Goal: Information Seeking & Learning: Learn about a topic

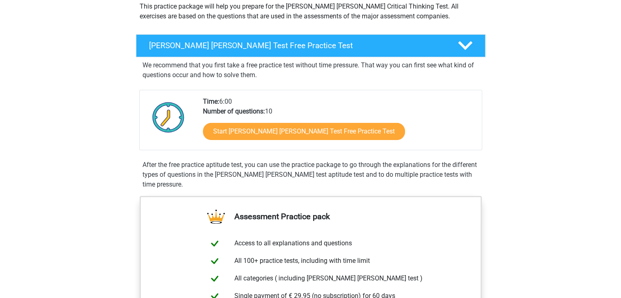
scroll to position [163, 0]
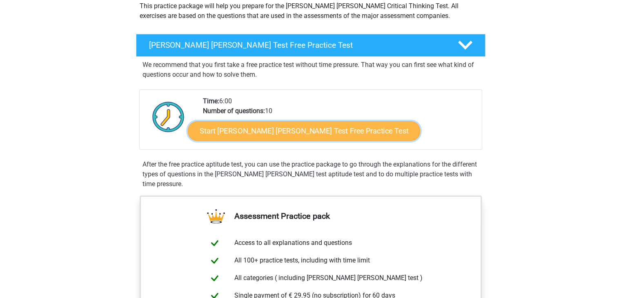
click at [322, 133] on link "Start Watson Glaser Test Free Practice Test" at bounding box center [304, 131] width 232 height 20
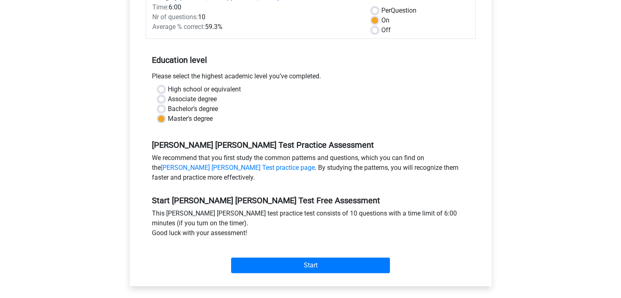
scroll to position [204, 0]
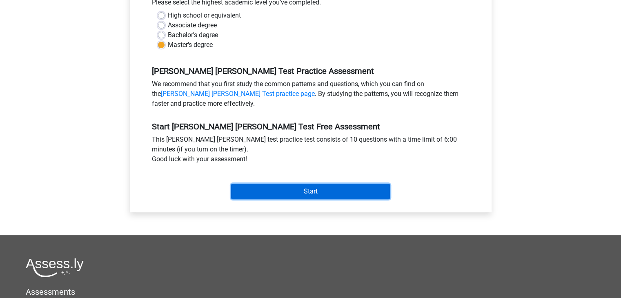
click at [305, 184] on input "Start" at bounding box center [310, 192] width 159 height 16
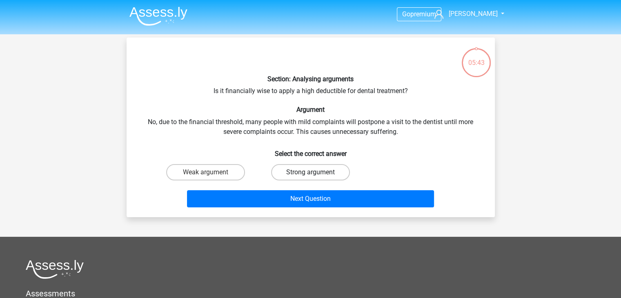
click at [304, 173] on label "Strong argument" at bounding box center [310, 172] width 79 height 16
click at [310, 173] on input "Strong argument" at bounding box center [312, 174] width 5 height 5
radio input "true"
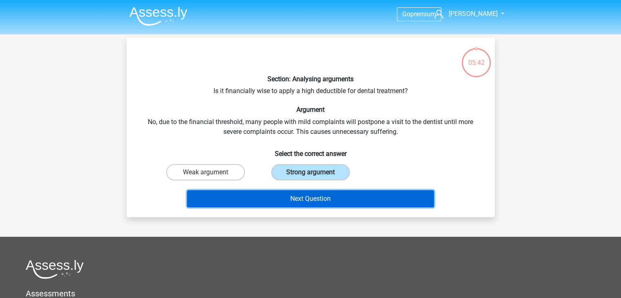
click at [300, 194] on button "Next Question" at bounding box center [310, 198] width 247 height 17
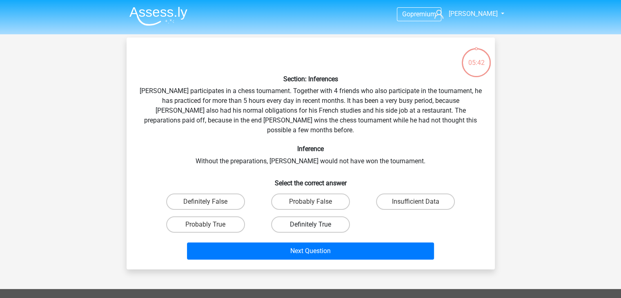
scroll to position [38, 0]
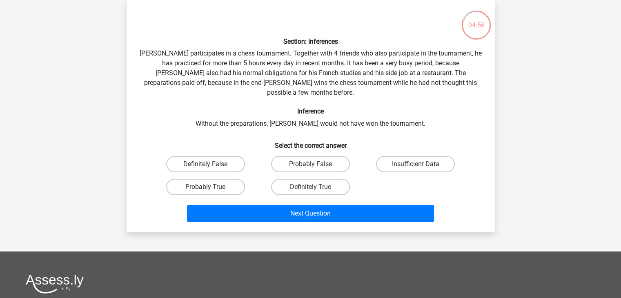
click at [210, 179] on label "Probably True" at bounding box center [205, 187] width 79 height 16
click at [210, 187] on input "Probably True" at bounding box center [207, 189] width 5 height 5
radio input "true"
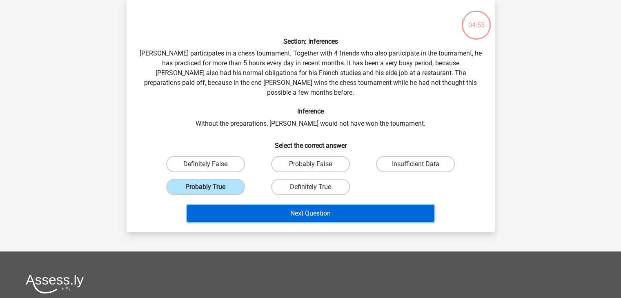
click at [269, 205] on button "Next Question" at bounding box center [310, 213] width 247 height 17
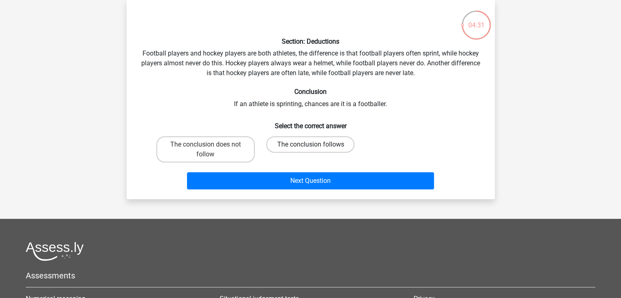
click at [308, 144] on label "The conclusion follows" at bounding box center [310, 144] width 88 height 16
click at [310, 144] on input "The conclusion follows" at bounding box center [312, 146] width 5 height 5
radio input "true"
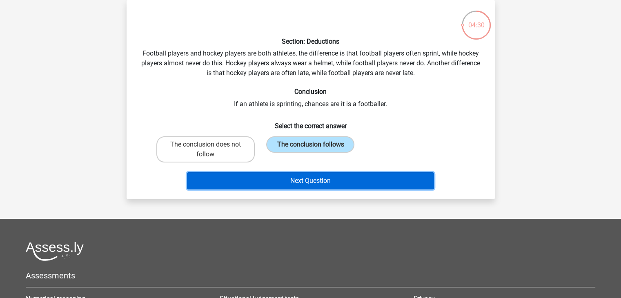
drag, startPoint x: 284, startPoint y: 178, endPoint x: 272, endPoint y: 183, distance: 13.2
click at [284, 178] on button "Next Question" at bounding box center [310, 180] width 247 height 17
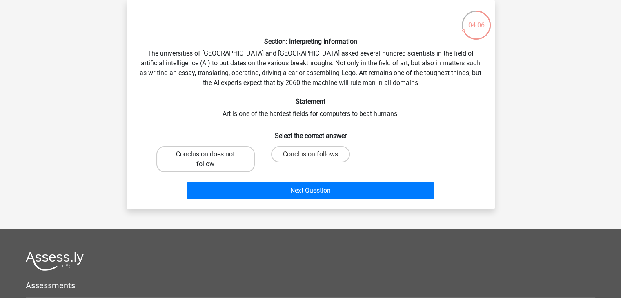
click at [200, 162] on label "Conclusion does not follow" at bounding box center [205, 159] width 98 height 26
click at [205, 160] on input "Conclusion does not follow" at bounding box center [207, 156] width 5 height 5
radio input "true"
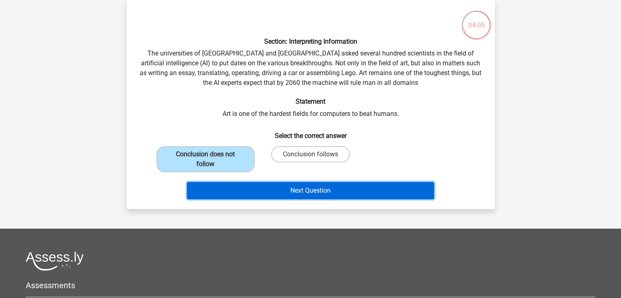
click at [269, 190] on button "Next Question" at bounding box center [310, 190] width 247 height 17
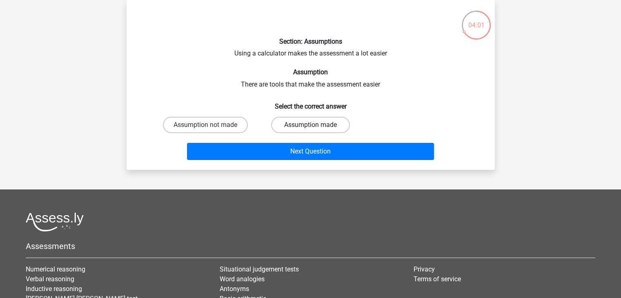
click at [334, 124] on label "Assumption made" at bounding box center [310, 125] width 79 height 16
click at [315, 125] on input "Assumption made" at bounding box center [312, 127] width 5 height 5
radio input "true"
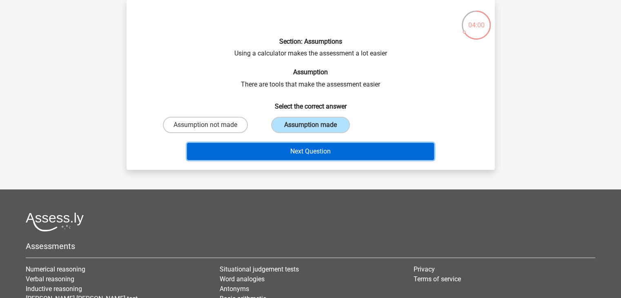
click at [273, 150] on button "Next Question" at bounding box center [310, 151] width 247 height 17
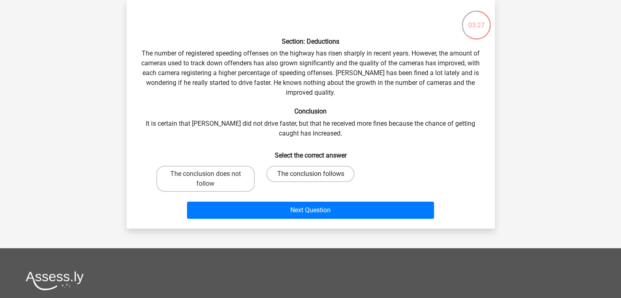
click at [300, 169] on label "The conclusion follows" at bounding box center [310, 174] width 88 height 16
click at [310, 174] on input "The conclusion follows" at bounding box center [312, 176] width 5 height 5
radio input "true"
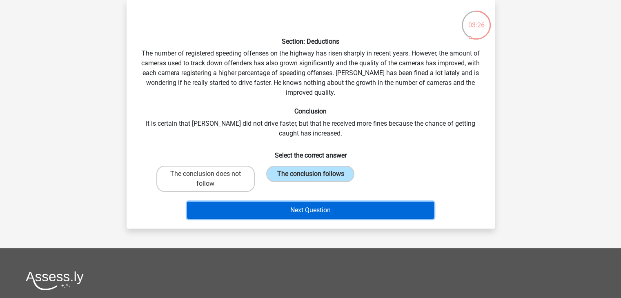
drag, startPoint x: 238, startPoint y: 205, endPoint x: 232, endPoint y: 204, distance: 5.8
click at [238, 205] on button "Next Question" at bounding box center [310, 210] width 247 height 17
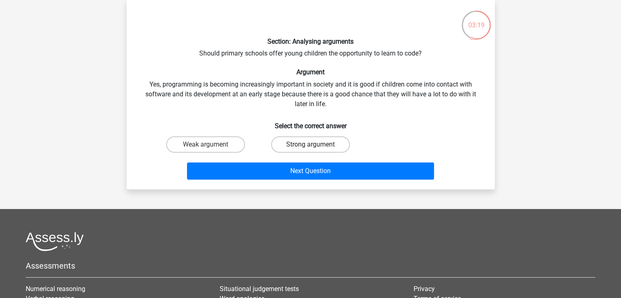
click at [302, 138] on label "Strong argument" at bounding box center [310, 144] width 79 height 16
click at [310, 144] on input "Strong argument" at bounding box center [312, 146] width 5 height 5
radio input "true"
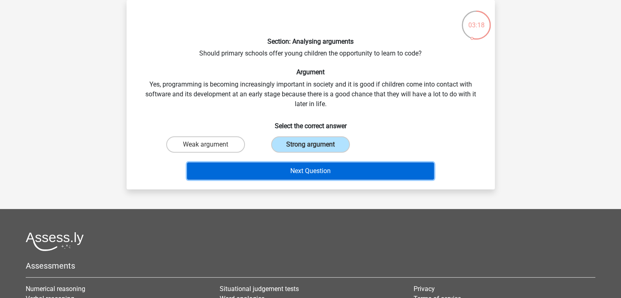
click at [264, 167] on button "Next Question" at bounding box center [310, 170] width 247 height 17
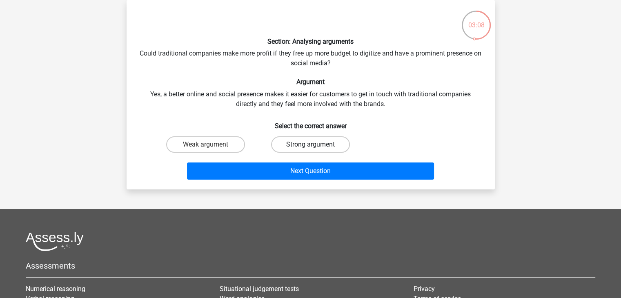
click at [305, 143] on label "Strong argument" at bounding box center [310, 144] width 79 height 16
click at [310, 144] on input "Strong argument" at bounding box center [312, 146] width 5 height 5
radio input "true"
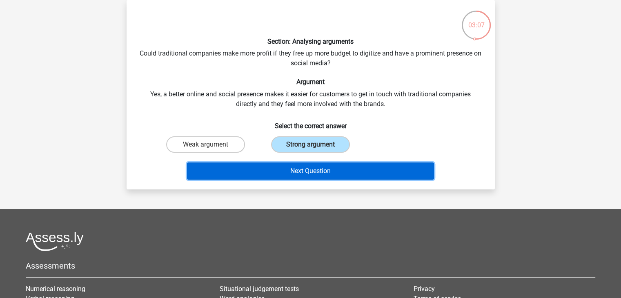
click at [258, 167] on button "Next Question" at bounding box center [310, 170] width 247 height 17
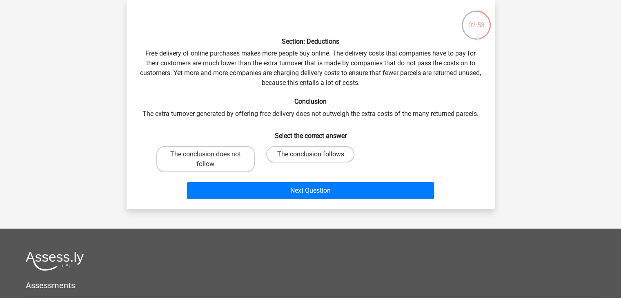
click at [296, 151] on label "The conclusion follows" at bounding box center [310, 154] width 88 height 16
click at [310, 154] on input "The conclusion follows" at bounding box center [312, 156] width 5 height 5
radio input "true"
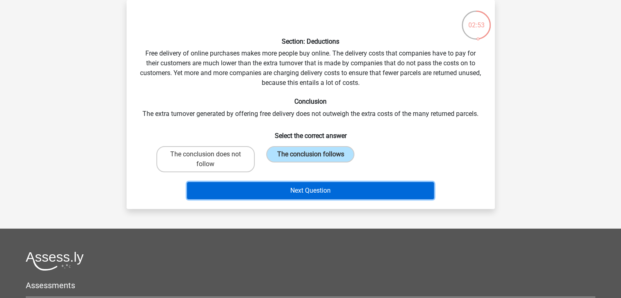
click at [261, 191] on button "Next Question" at bounding box center [310, 190] width 247 height 17
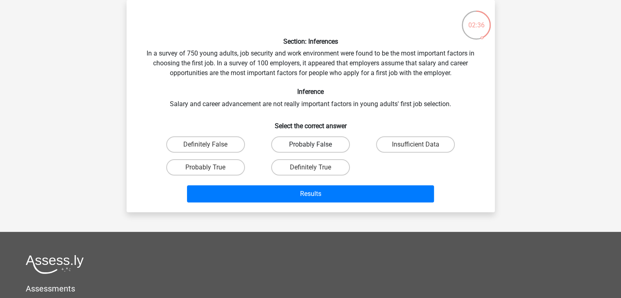
click at [286, 144] on label "Probably False" at bounding box center [310, 144] width 79 height 16
click at [310, 144] on input "Probably False" at bounding box center [312, 146] width 5 height 5
radio input "true"
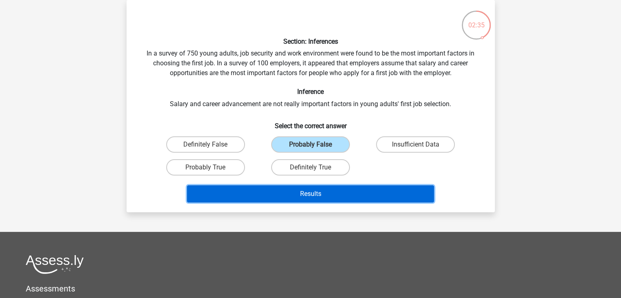
click at [253, 195] on button "Results" at bounding box center [310, 193] width 247 height 17
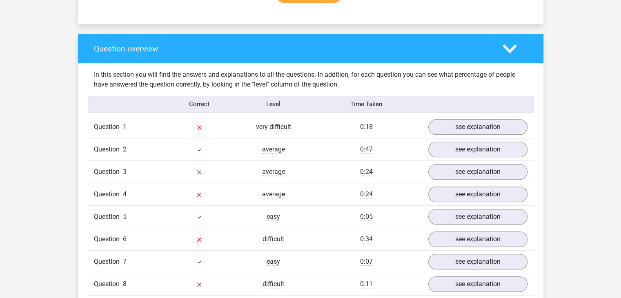
scroll to position [612, 0]
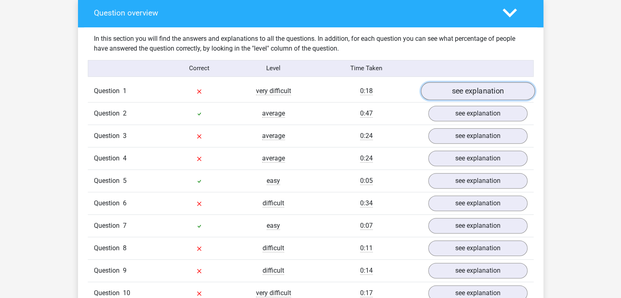
click at [512, 87] on link "see explanation" at bounding box center [477, 91] width 114 height 18
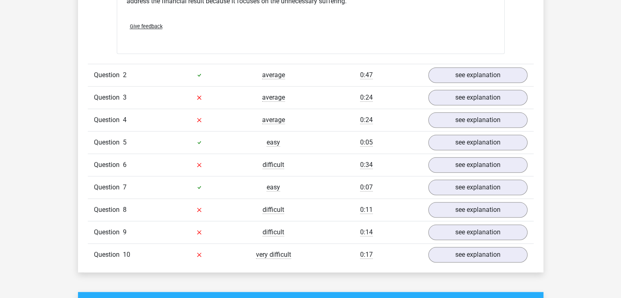
scroll to position [898, 0]
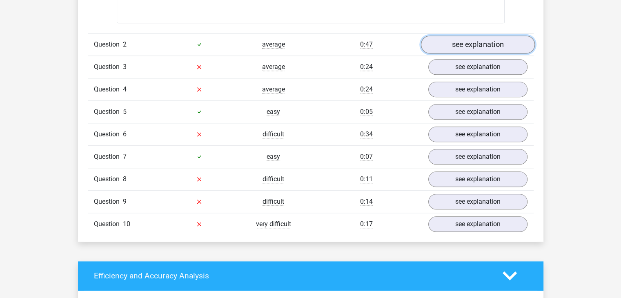
click at [473, 42] on link "see explanation" at bounding box center [477, 45] width 114 height 18
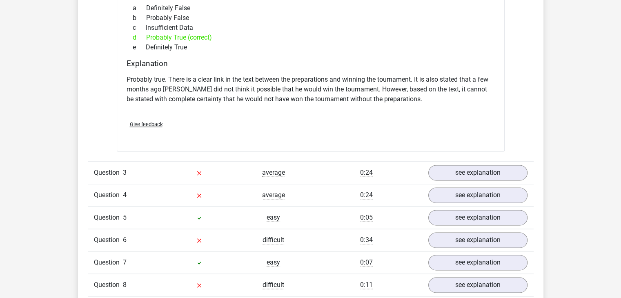
scroll to position [1061, 0]
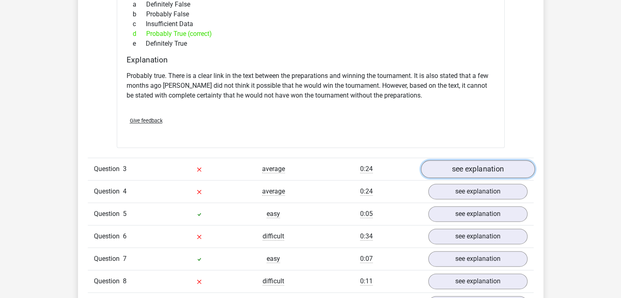
click at [449, 163] on link "see explanation" at bounding box center [477, 169] width 114 height 18
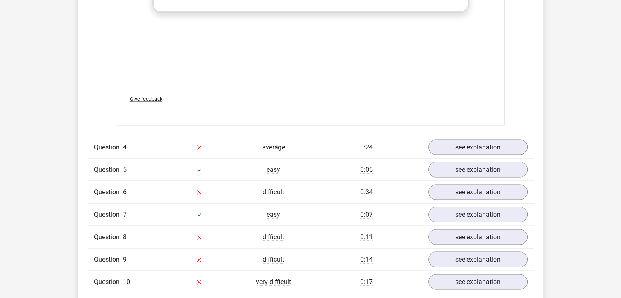
scroll to position [1592, 0]
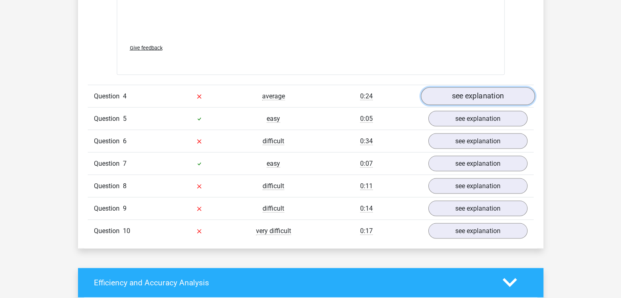
click at [478, 90] on link "see explanation" at bounding box center [477, 96] width 114 height 18
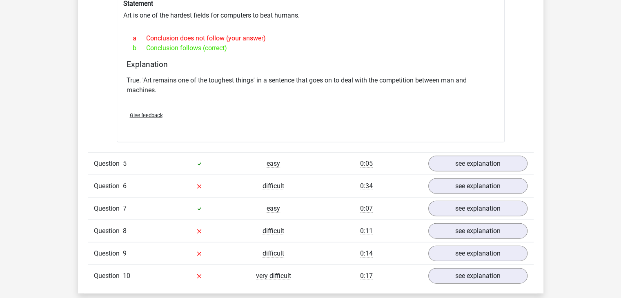
scroll to position [1836, 0]
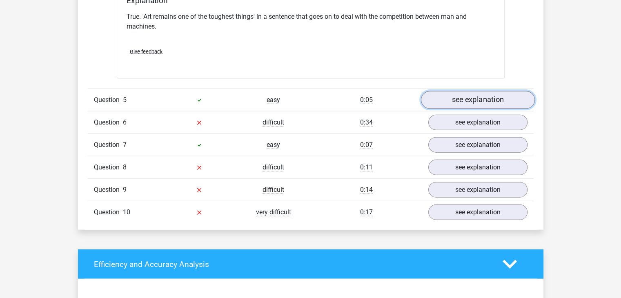
click at [457, 93] on link "see explanation" at bounding box center [477, 100] width 114 height 18
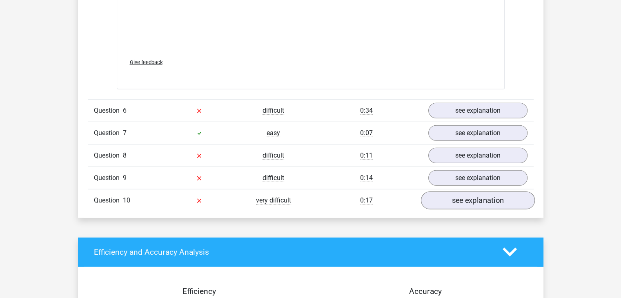
scroll to position [2326, 0]
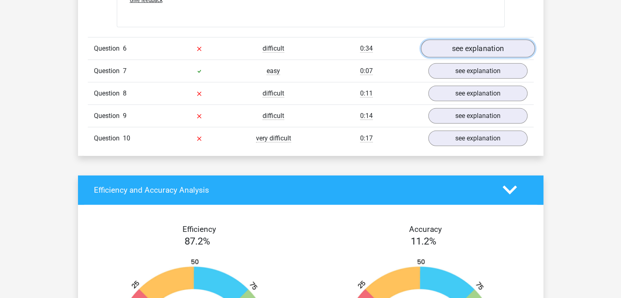
click at [474, 42] on link "see explanation" at bounding box center [477, 49] width 114 height 18
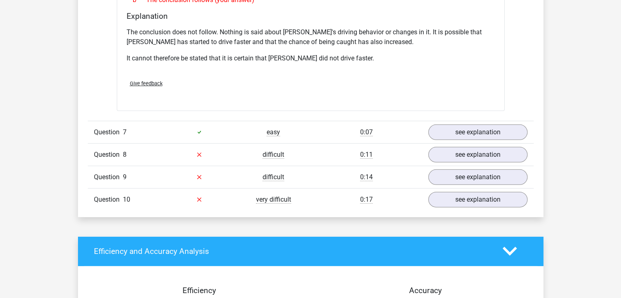
scroll to position [2530, 0]
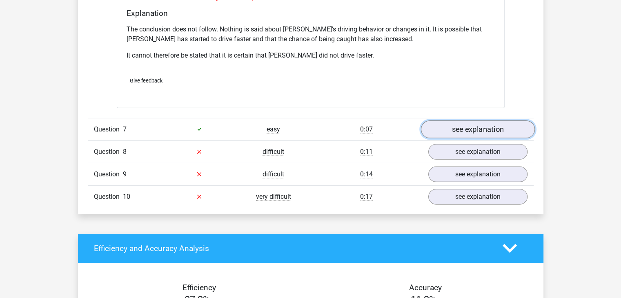
click at [469, 120] on link "see explanation" at bounding box center [477, 129] width 114 height 18
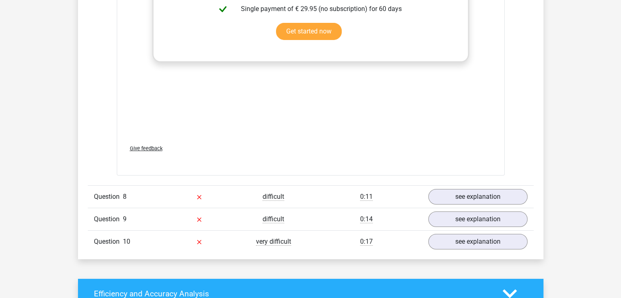
scroll to position [2979, 0]
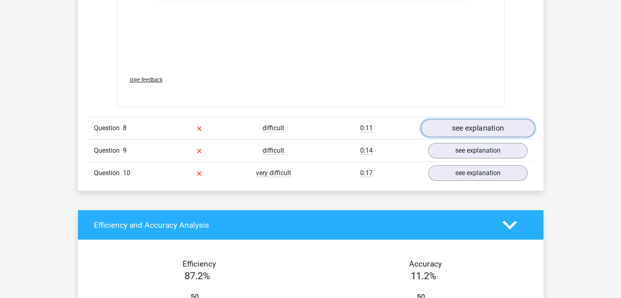
click at [475, 119] on link "see explanation" at bounding box center [477, 128] width 114 height 18
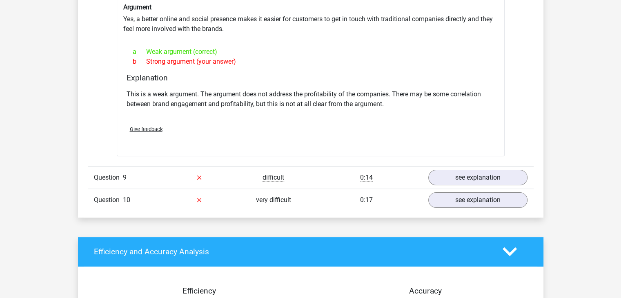
scroll to position [3183, 0]
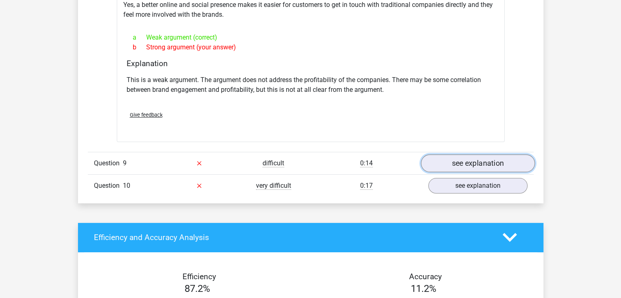
click at [449, 154] on link "see explanation" at bounding box center [477, 163] width 114 height 18
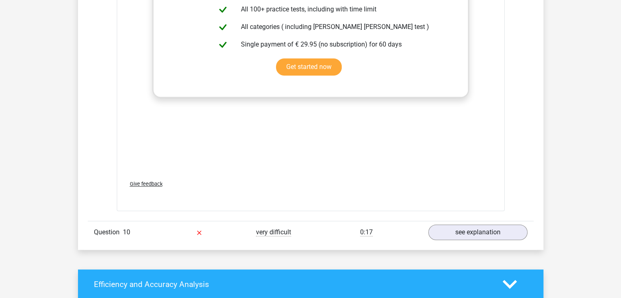
scroll to position [3632, 0]
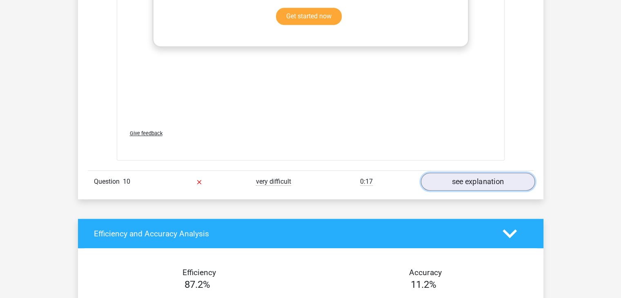
click at [449, 173] on link "see explanation" at bounding box center [477, 182] width 114 height 18
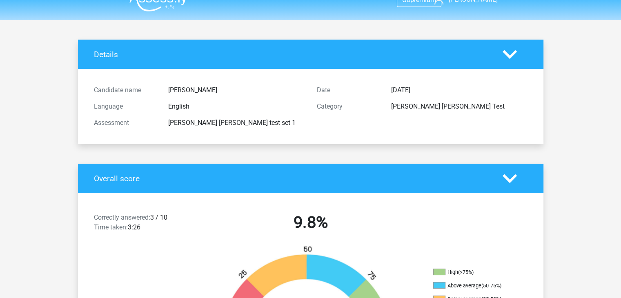
scroll to position [0, 0]
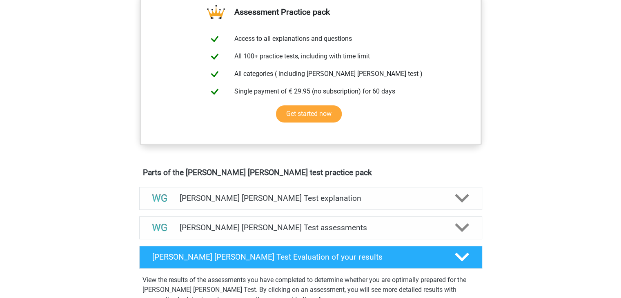
scroll to position [531, 0]
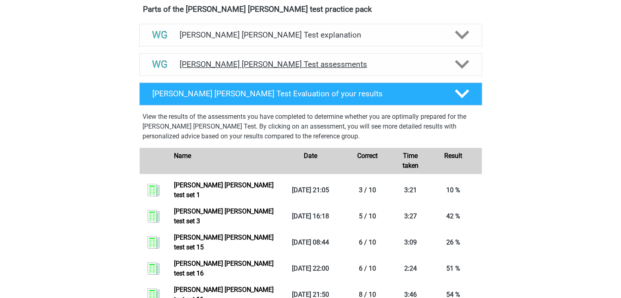
click at [462, 59] on icon at bounding box center [462, 64] width 14 height 14
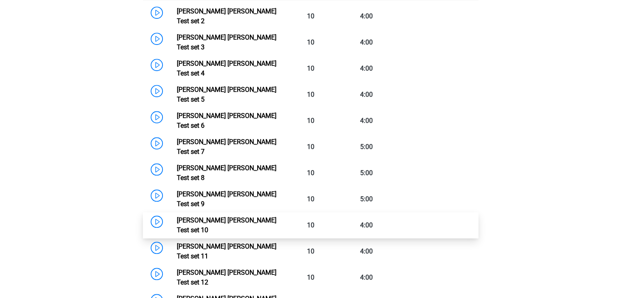
scroll to position [653, 0]
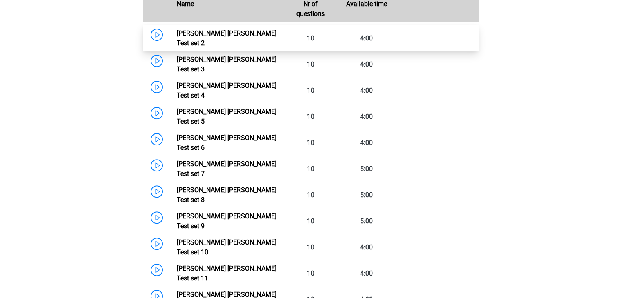
click at [215, 31] on link "[PERSON_NAME] [PERSON_NAME] Test set 2" at bounding box center [227, 38] width 100 height 18
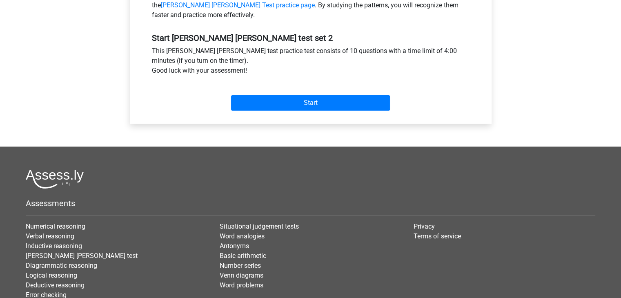
scroll to position [286, 0]
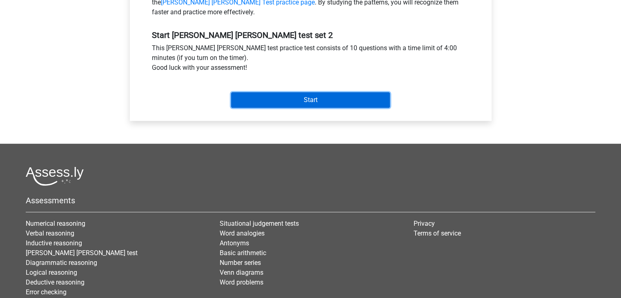
click at [330, 94] on input "Start" at bounding box center [310, 100] width 159 height 16
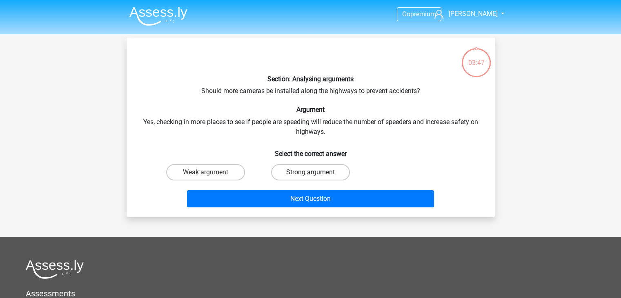
click at [296, 172] on label "Strong argument" at bounding box center [310, 172] width 79 height 16
click at [310, 172] on input "Strong argument" at bounding box center [312, 174] width 5 height 5
radio input "true"
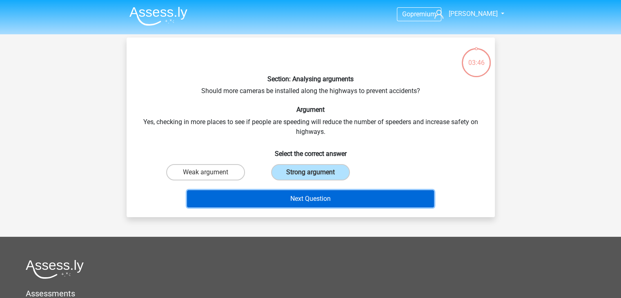
click at [255, 202] on button "Next Question" at bounding box center [310, 198] width 247 height 17
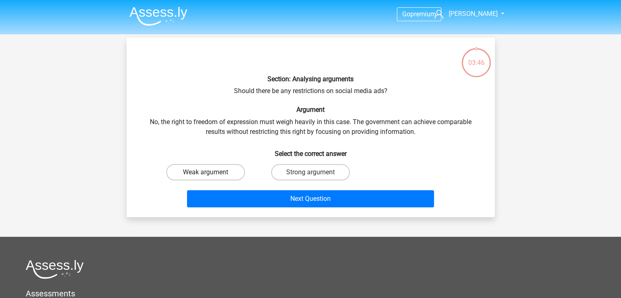
scroll to position [38, 0]
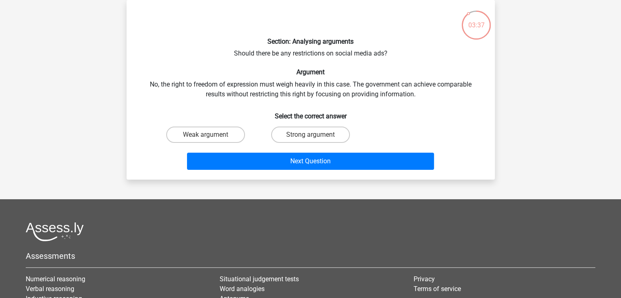
click at [210, 135] on input "Weak argument" at bounding box center [207, 137] width 5 height 5
radio input "true"
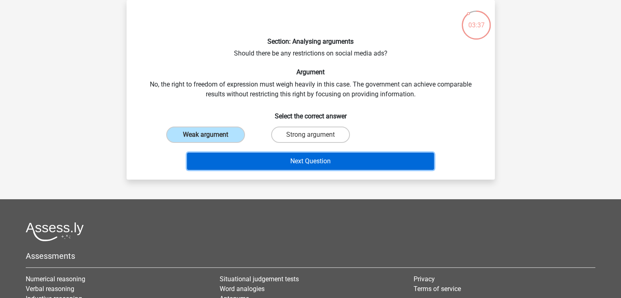
click at [221, 164] on button "Next Question" at bounding box center [310, 161] width 247 height 17
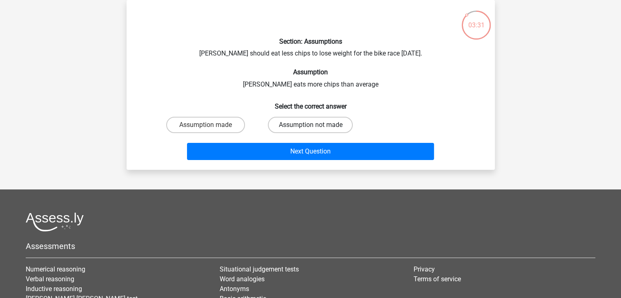
click at [277, 125] on label "Assumption not made" at bounding box center [310, 125] width 85 height 16
click at [310, 125] on input "Assumption not made" at bounding box center [312, 127] width 5 height 5
radio input "true"
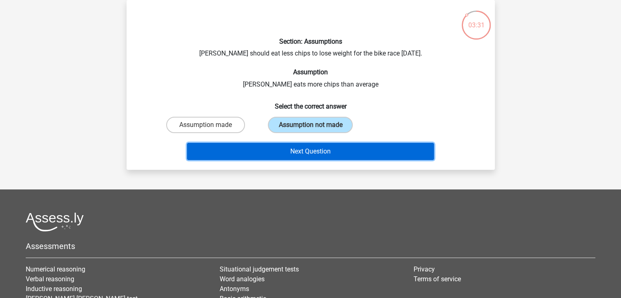
click at [226, 152] on button "Next Question" at bounding box center [310, 151] width 247 height 17
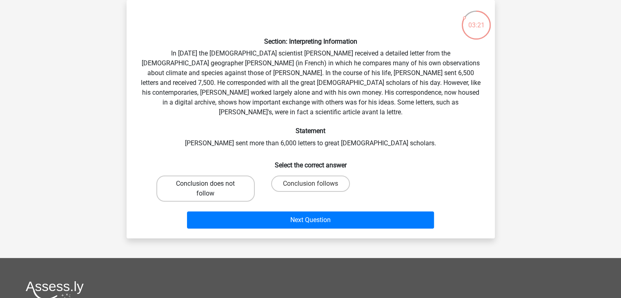
click at [231, 180] on label "Conclusion does not follow" at bounding box center [205, 188] width 98 height 26
click at [211, 184] on input "Conclusion does not follow" at bounding box center [207, 186] width 5 height 5
radio input "true"
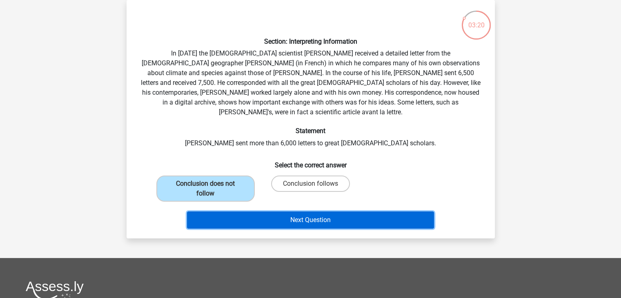
click at [255, 211] on button "Next Question" at bounding box center [310, 219] width 247 height 17
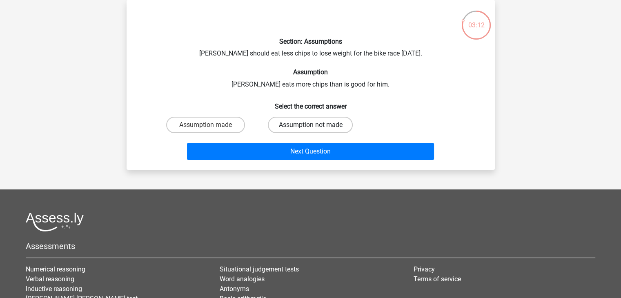
click at [284, 125] on label "Assumption not made" at bounding box center [310, 125] width 85 height 16
click at [310, 125] on input "Assumption not made" at bounding box center [312, 127] width 5 height 5
radio input "true"
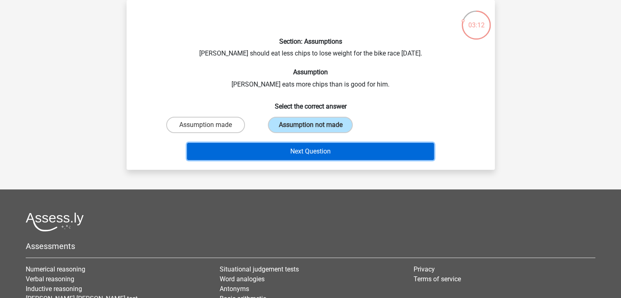
click at [229, 148] on button "Next Question" at bounding box center [310, 151] width 247 height 17
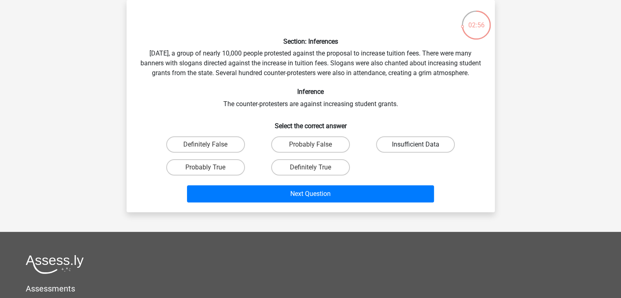
click at [400, 152] on label "Insufficient Data" at bounding box center [415, 144] width 79 height 16
click at [415, 150] on input "Insufficient Data" at bounding box center [417, 146] width 5 height 5
radio input "true"
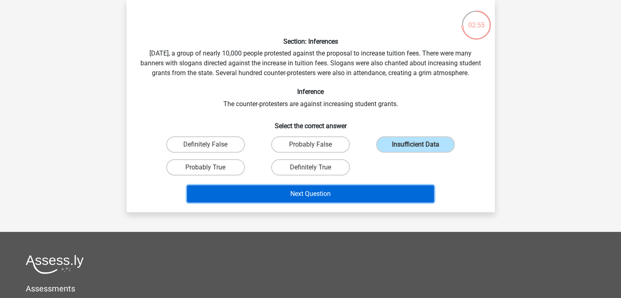
click at [279, 202] on button "Next Question" at bounding box center [310, 193] width 247 height 17
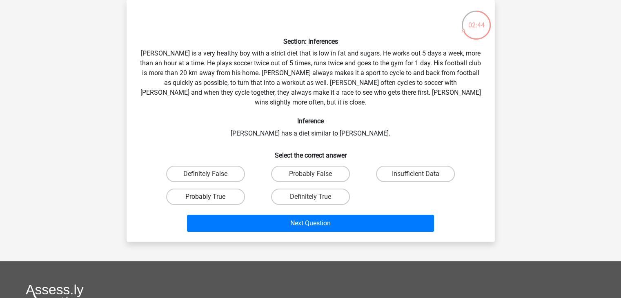
click at [212, 189] on label "Probably True" at bounding box center [205, 197] width 79 height 16
click at [211, 197] on input "Probably True" at bounding box center [207, 199] width 5 height 5
radio input "true"
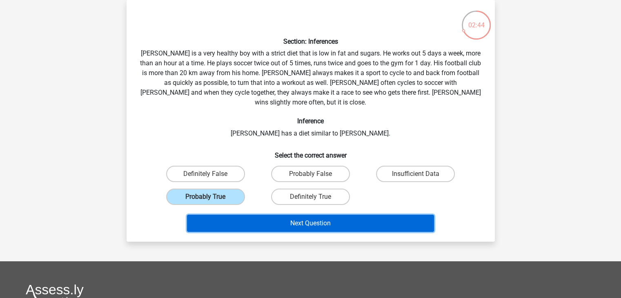
click at [242, 215] on button "Next Question" at bounding box center [310, 223] width 247 height 17
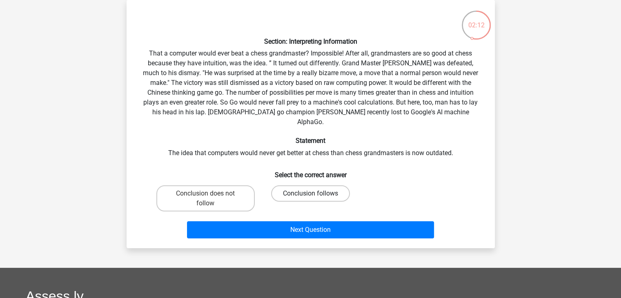
click at [332, 185] on label "Conclusion follows" at bounding box center [310, 193] width 79 height 16
click at [315, 193] on input "Conclusion follows" at bounding box center [312, 195] width 5 height 5
radio input "true"
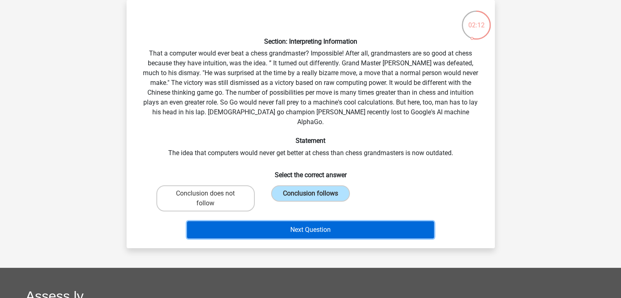
click at [318, 222] on button "Next Question" at bounding box center [310, 229] width 247 height 17
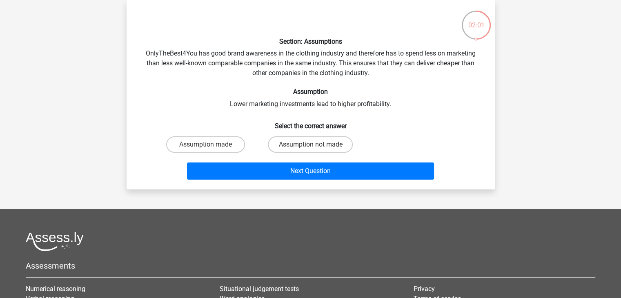
drag, startPoint x: 308, startPoint y: 141, endPoint x: 282, endPoint y: 157, distance: 31.1
click at [310, 141] on label "Assumption not made" at bounding box center [310, 144] width 85 height 16
click at [310, 144] on input "Assumption not made" at bounding box center [312, 146] width 5 height 5
radio input "true"
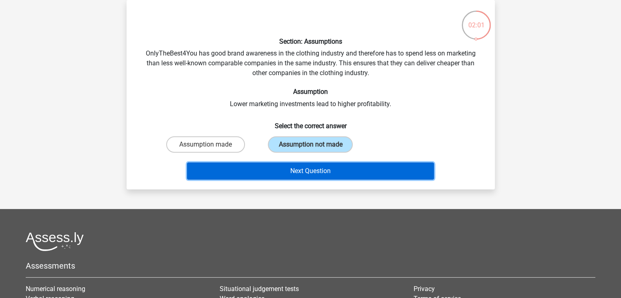
click at [273, 167] on button "Next Question" at bounding box center [310, 170] width 247 height 17
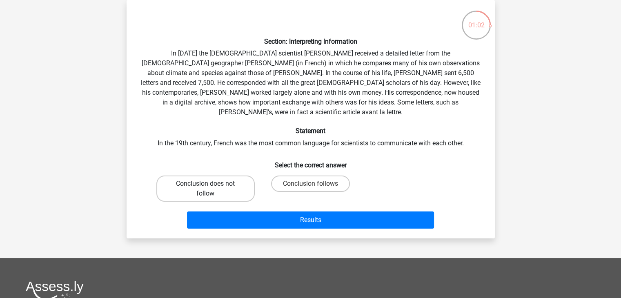
click at [241, 178] on label "Conclusion does not follow" at bounding box center [205, 188] width 98 height 26
click at [211, 184] on input "Conclusion does not follow" at bounding box center [207, 186] width 5 height 5
radio input "true"
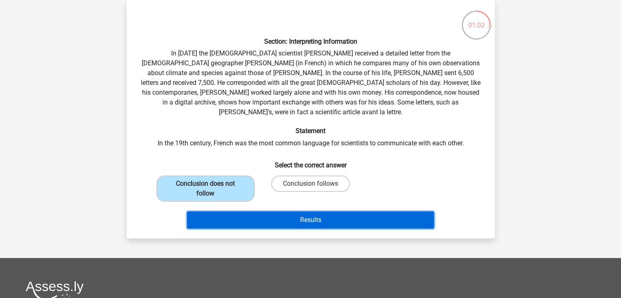
click at [273, 211] on button "Results" at bounding box center [310, 219] width 247 height 17
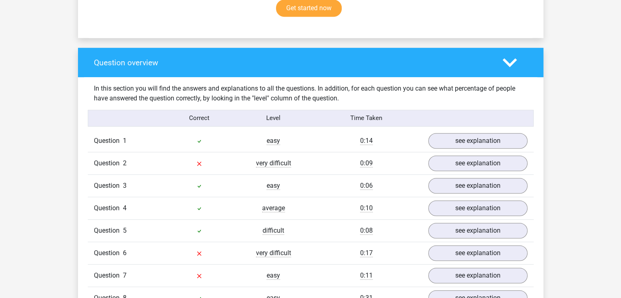
scroll to position [612, 0]
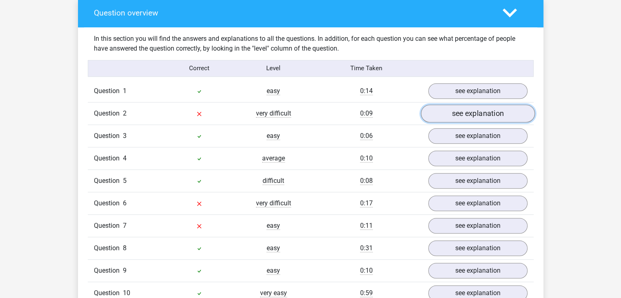
click at [508, 113] on link "see explanation" at bounding box center [477, 113] width 114 height 18
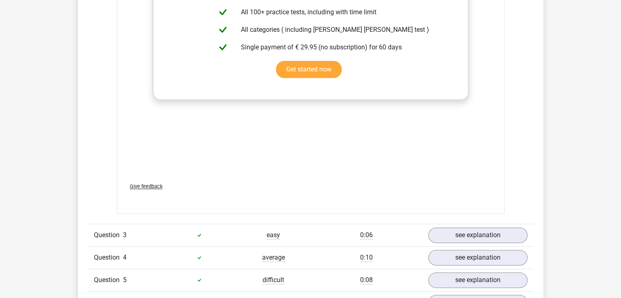
scroll to position [1020, 0]
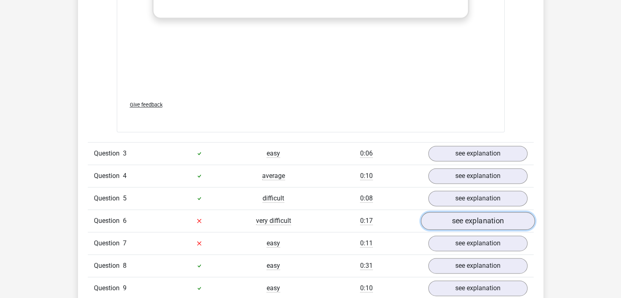
click at [473, 215] on link "see explanation" at bounding box center [477, 221] width 114 height 18
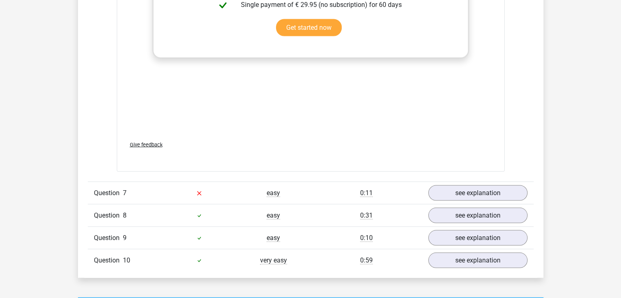
scroll to position [1592, 0]
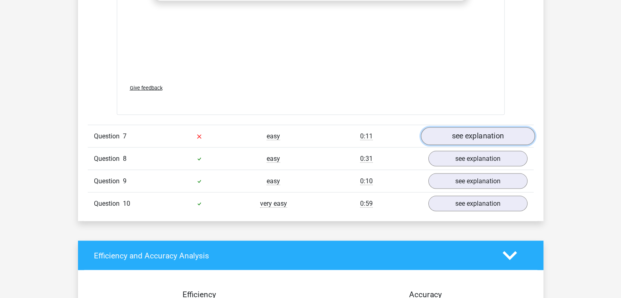
click at [482, 133] on link "see explanation" at bounding box center [477, 136] width 114 height 18
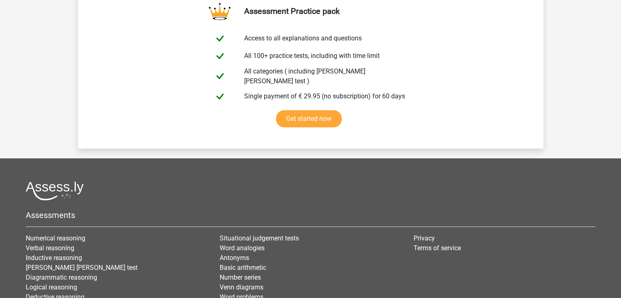
scroll to position [2819, 0]
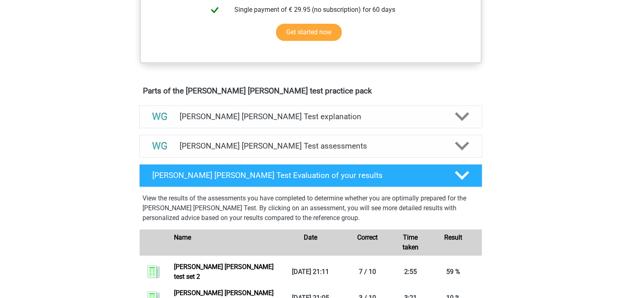
scroll to position [531, 0]
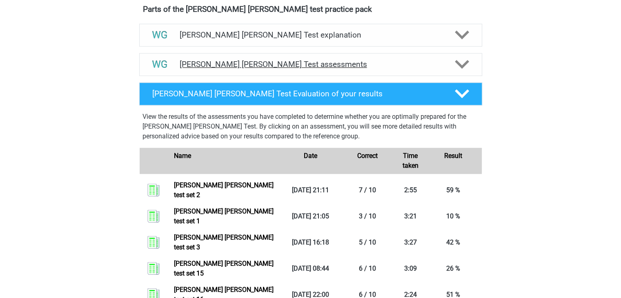
drag, startPoint x: 466, startPoint y: 62, endPoint x: 460, endPoint y: 62, distance: 6.1
click at [466, 62] on polygon at bounding box center [462, 64] width 14 height 9
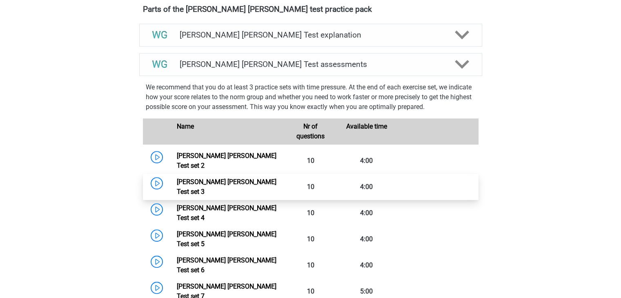
drag, startPoint x: 229, startPoint y: 177, endPoint x: 338, endPoint y: 182, distance: 109.9
click at [229, 178] on link "Watson Glaser Test set 3" at bounding box center [227, 187] width 100 height 18
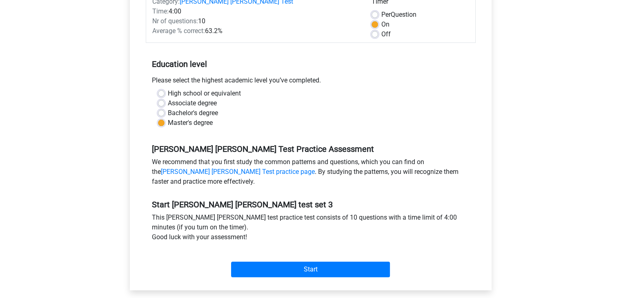
scroll to position [163, 0]
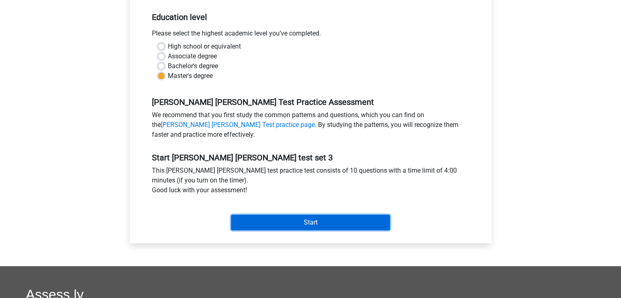
click at [333, 219] on input "Start" at bounding box center [310, 223] width 159 height 16
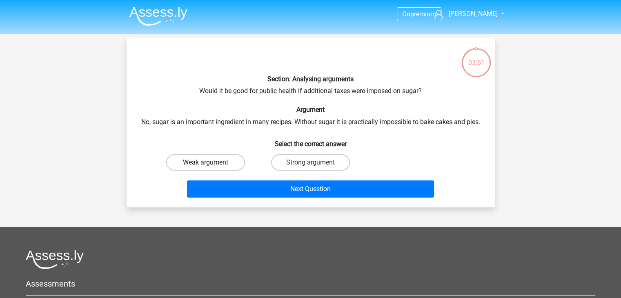
drag, startPoint x: 234, startPoint y: 166, endPoint x: 241, endPoint y: 160, distance: 9.0
click at [235, 164] on label "Weak argument" at bounding box center [205, 162] width 79 height 16
click at [211, 164] on input "Weak argument" at bounding box center [207, 164] width 5 height 5
radio input "true"
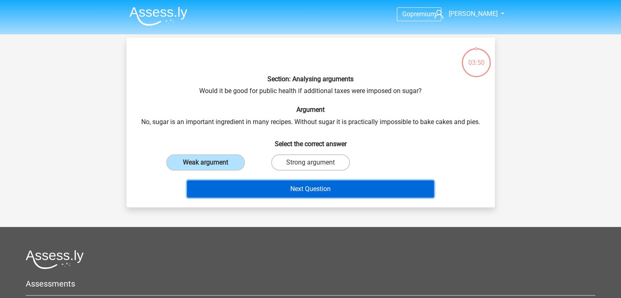
click at [278, 190] on button "Next Question" at bounding box center [310, 188] width 247 height 17
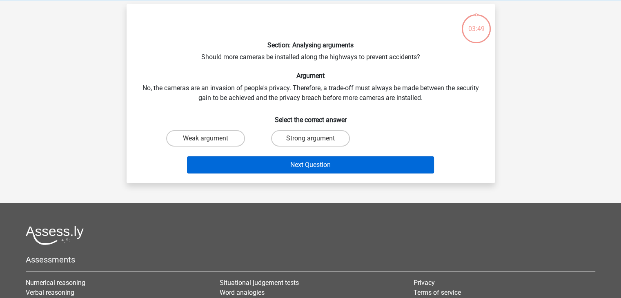
scroll to position [38, 0]
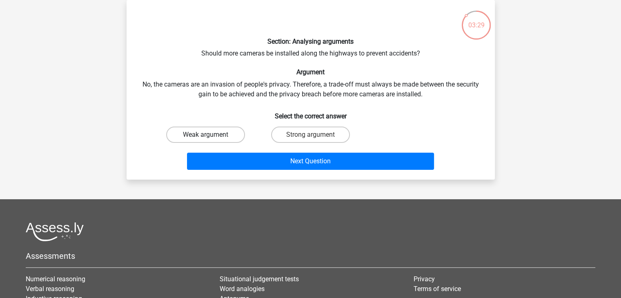
click at [231, 131] on label "Weak argument" at bounding box center [205, 135] width 79 height 16
click at [211, 135] on input "Weak argument" at bounding box center [207, 137] width 5 height 5
radio input "true"
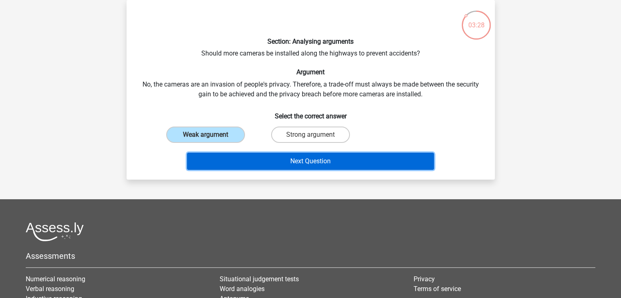
click at [263, 162] on button "Next Question" at bounding box center [310, 161] width 247 height 17
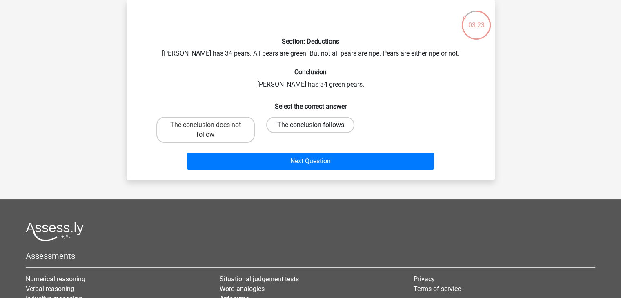
click at [290, 123] on label "The conclusion follows" at bounding box center [310, 125] width 88 height 16
click at [310, 125] on input "The conclusion follows" at bounding box center [312, 127] width 5 height 5
radio input "true"
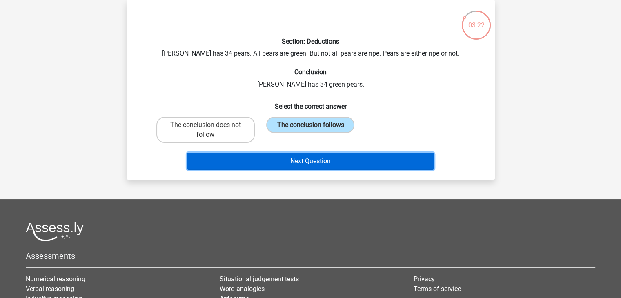
click at [280, 155] on button "Next Question" at bounding box center [310, 161] width 247 height 17
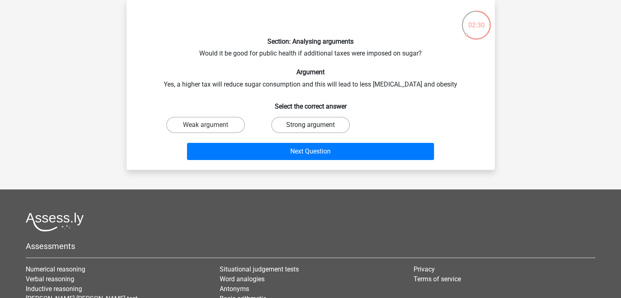
click at [325, 126] on label "Strong argument" at bounding box center [310, 125] width 79 height 16
click at [315, 126] on input "Strong argument" at bounding box center [312, 127] width 5 height 5
radio input "true"
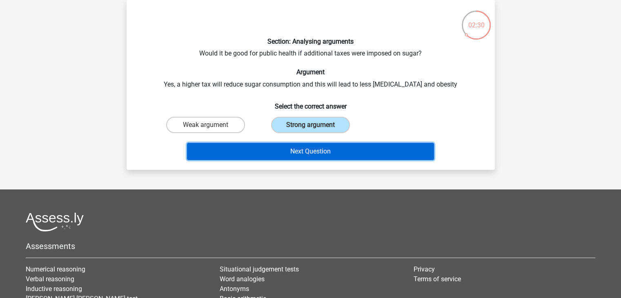
drag, startPoint x: 337, startPoint y: 149, endPoint x: 338, endPoint y: 144, distance: 5.6
click at [337, 149] on button "Next Question" at bounding box center [310, 151] width 247 height 17
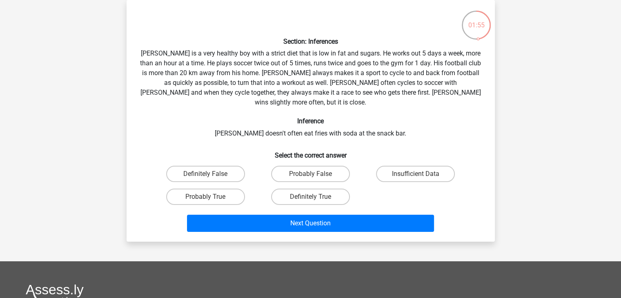
click at [415, 174] on input "Insufficient Data" at bounding box center [417, 176] width 5 height 5
radio input "true"
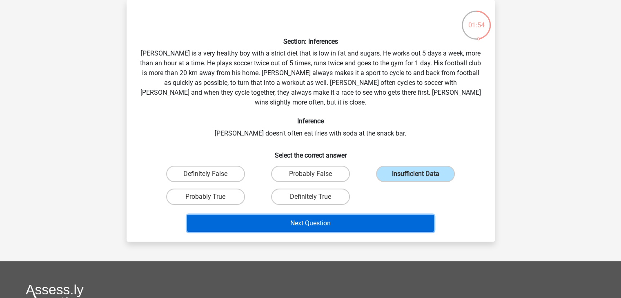
drag, startPoint x: 284, startPoint y: 215, endPoint x: 292, endPoint y: 213, distance: 8.4
click at [285, 215] on button "Next Question" at bounding box center [310, 223] width 247 height 17
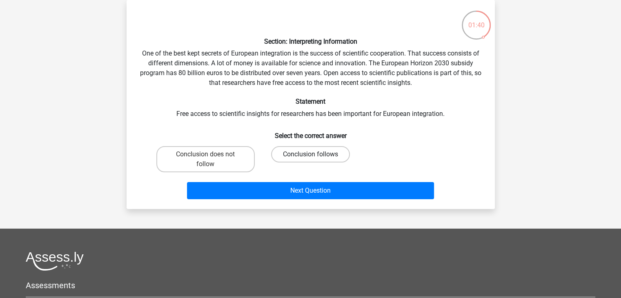
click at [301, 155] on label "Conclusion follows" at bounding box center [310, 154] width 79 height 16
click at [310, 155] on input "Conclusion follows" at bounding box center [312, 156] width 5 height 5
radio input "true"
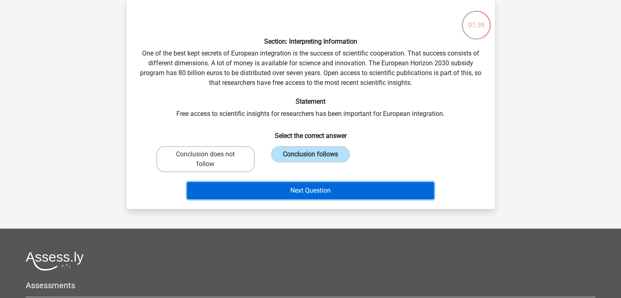
drag, startPoint x: 306, startPoint y: 186, endPoint x: 312, endPoint y: 173, distance: 15.0
click at [306, 182] on button "Next Question" at bounding box center [310, 190] width 247 height 17
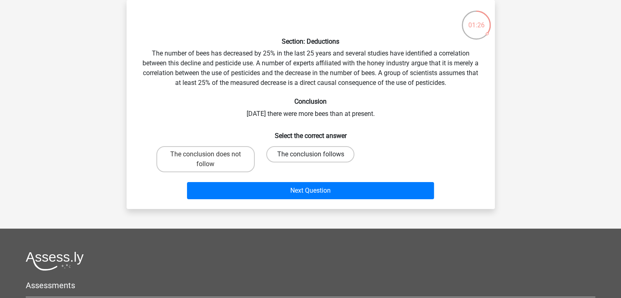
click at [289, 156] on label "The conclusion follows" at bounding box center [310, 154] width 88 height 16
click at [310, 156] on input "The conclusion follows" at bounding box center [312, 156] width 5 height 5
radio input "true"
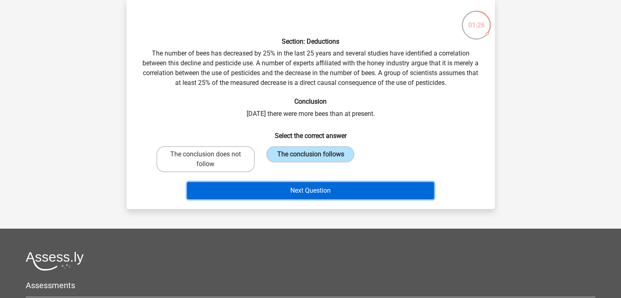
click at [264, 190] on button "Next Question" at bounding box center [310, 190] width 247 height 17
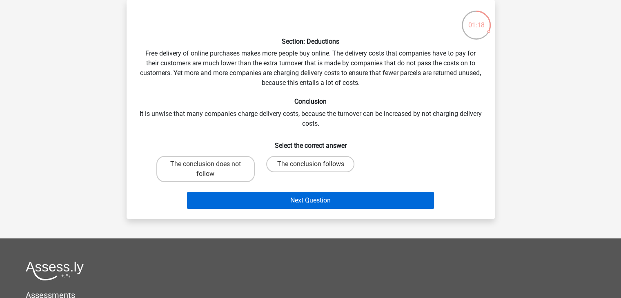
drag, startPoint x: 282, startPoint y: 162, endPoint x: 260, endPoint y: 200, distance: 43.7
click at [282, 162] on label "The conclusion follows" at bounding box center [310, 164] width 88 height 16
click at [310, 164] on input "The conclusion follows" at bounding box center [312, 166] width 5 height 5
radio input "true"
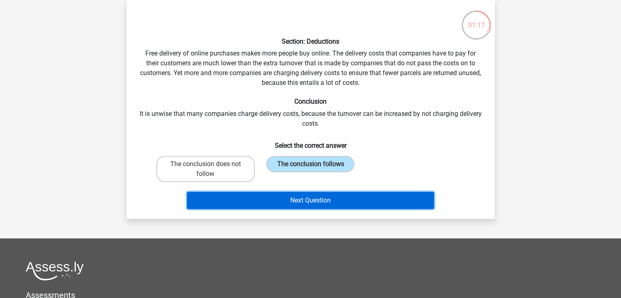
click at [255, 202] on button "Next Question" at bounding box center [310, 200] width 247 height 17
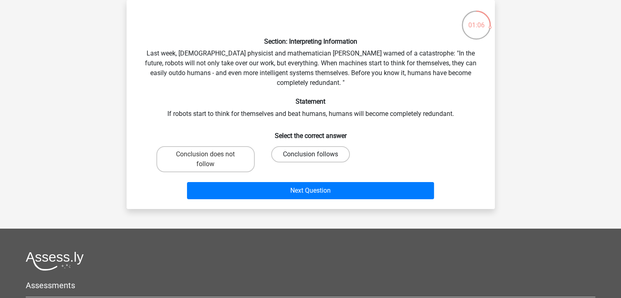
click at [297, 157] on label "Conclusion follows" at bounding box center [310, 154] width 79 height 16
click at [310, 157] on input "Conclusion follows" at bounding box center [312, 156] width 5 height 5
radio input "true"
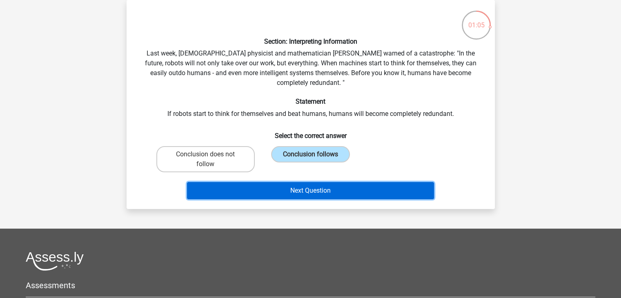
click at [287, 194] on button "Next Question" at bounding box center [310, 190] width 247 height 17
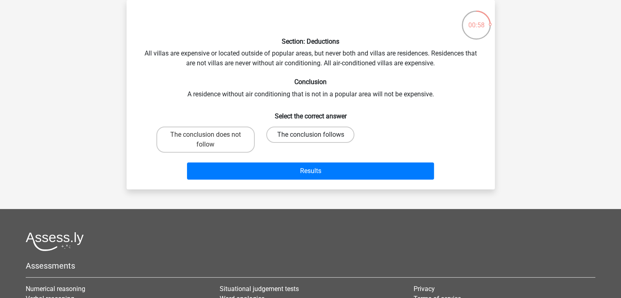
click at [284, 139] on label "The conclusion follows" at bounding box center [310, 135] width 88 height 16
click at [310, 139] on input "The conclusion follows" at bounding box center [312, 137] width 5 height 5
radio input "true"
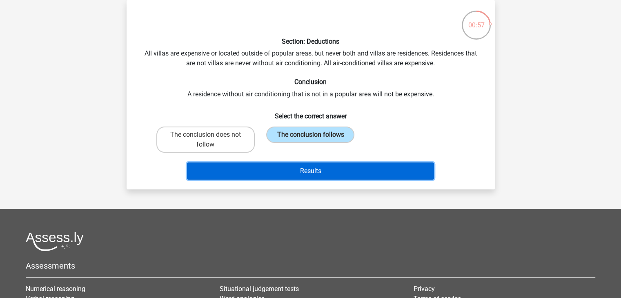
click at [266, 164] on button "Results" at bounding box center [310, 170] width 247 height 17
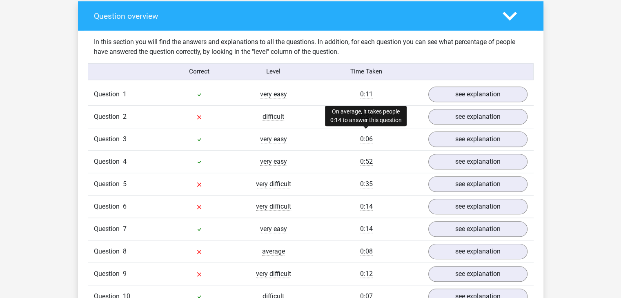
scroll to position [653, 0]
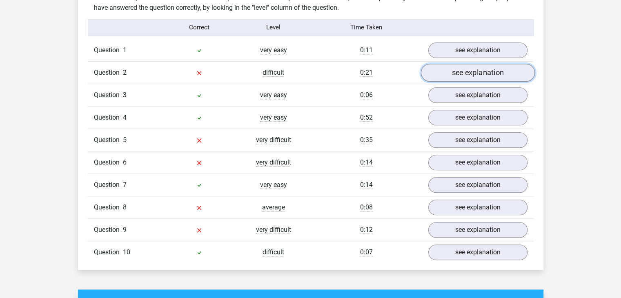
click at [451, 68] on link "see explanation" at bounding box center [477, 73] width 114 height 18
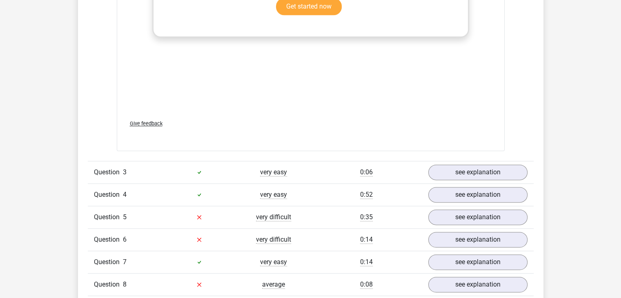
scroll to position [1061, 0]
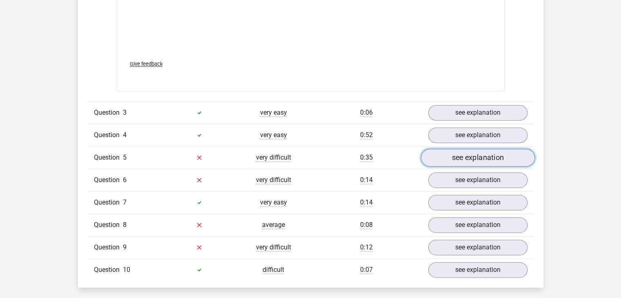
click at [468, 149] on link "see explanation" at bounding box center [477, 158] width 114 height 18
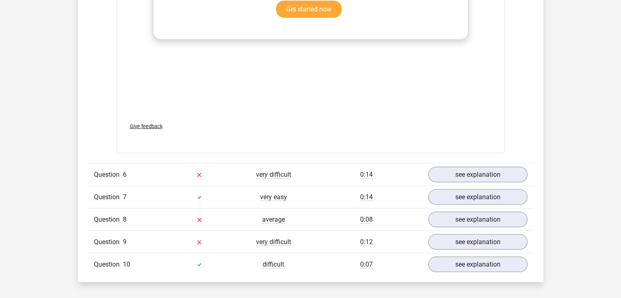
scroll to position [1673, 0]
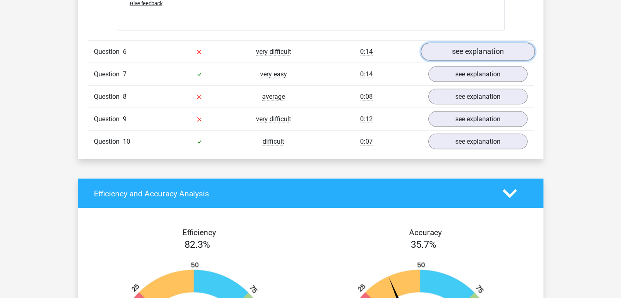
click at [508, 44] on link "see explanation" at bounding box center [477, 52] width 114 height 18
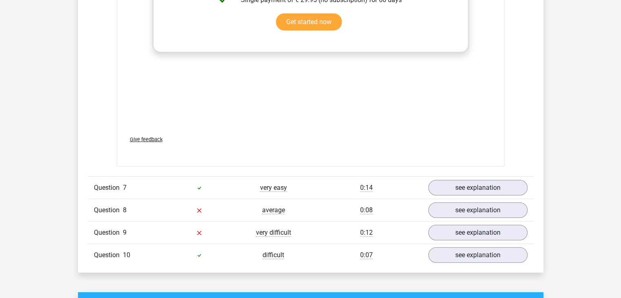
scroll to position [2081, 0]
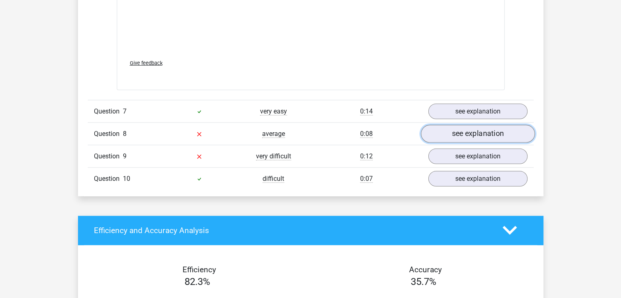
click at [476, 125] on link "see explanation" at bounding box center [477, 134] width 114 height 18
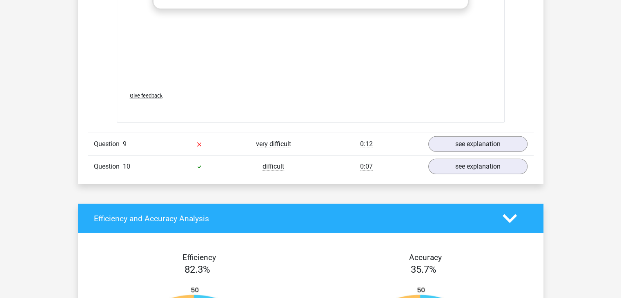
scroll to position [2612, 0]
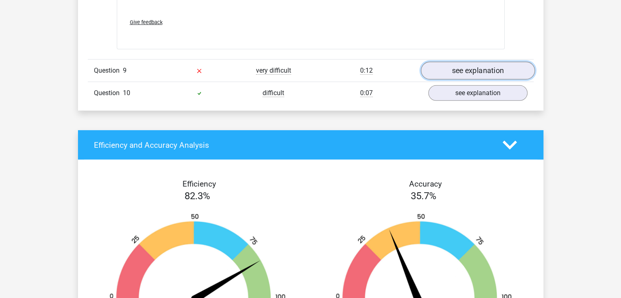
click at [452, 62] on link "see explanation" at bounding box center [477, 71] width 114 height 18
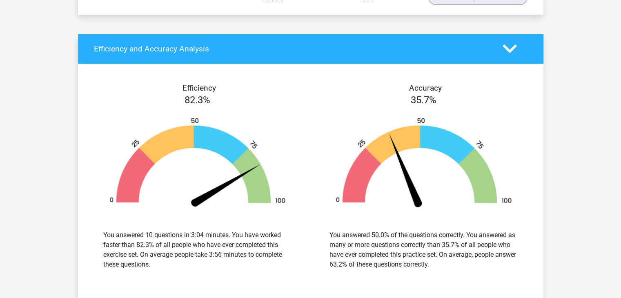
scroll to position [3142, 0]
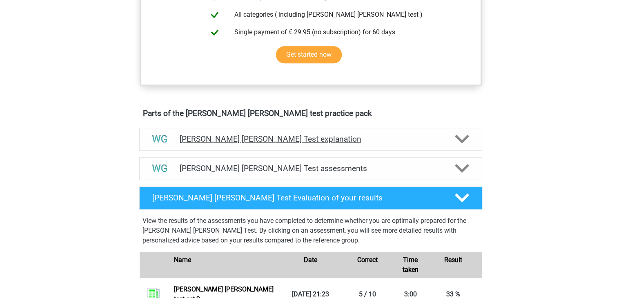
scroll to position [408, 0]
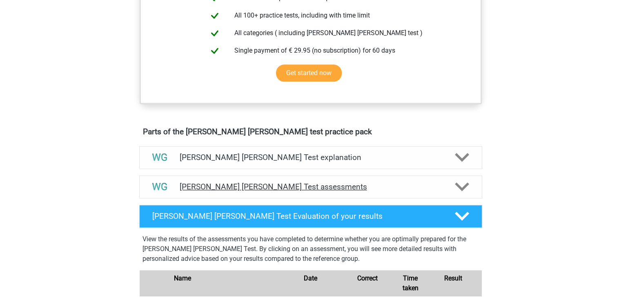
click at [467, 185] on icon at bounding box center [462, 187] width 14 height 14
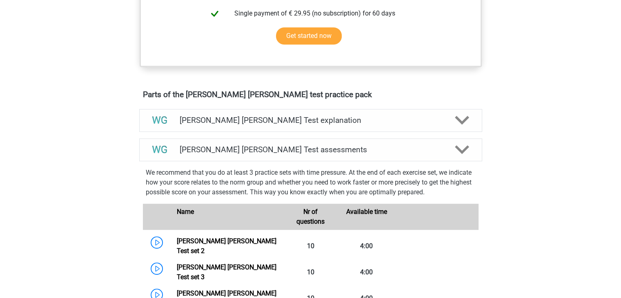
scroll to position [490, 0]
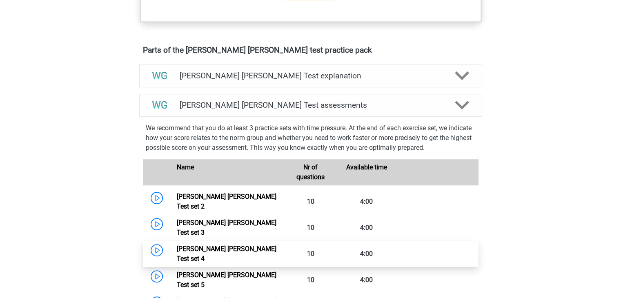
click at [234, 245] on link "Watson Glaser Test set 4" at bounding box center [227, 254] width 100 height 18
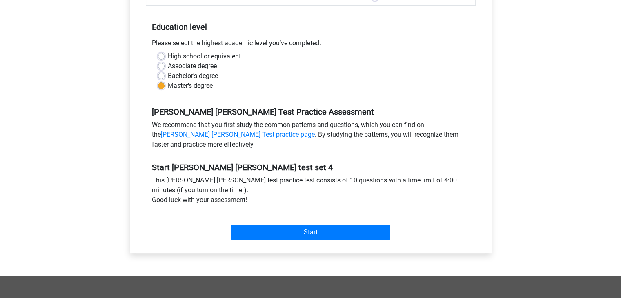
scroll to position [163, 0]
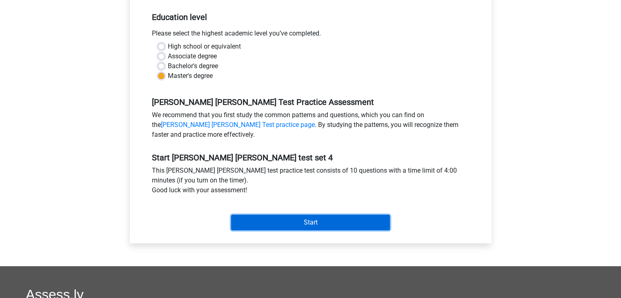
click at [300, 219] on input "Start" at bounding box center [310, 223] width 159 height 16
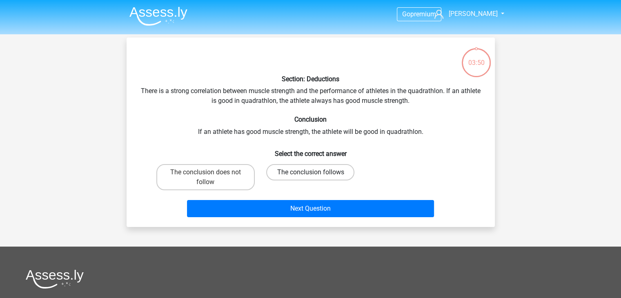
click at [295, 172] on label "The conclusion follows" at bounding box center [310, 172] width 88 height 16
click at [310, 172] on input "The conclusion follows" at bounding box center [312, 174] width 5 height 5
radio input "true"
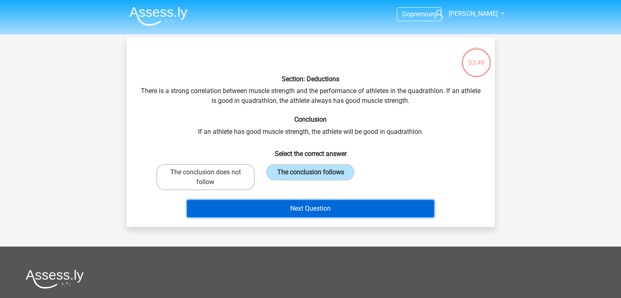
click at [279, 207] on button "Next Question" at bounding box center [310, 208] width 247 height 17
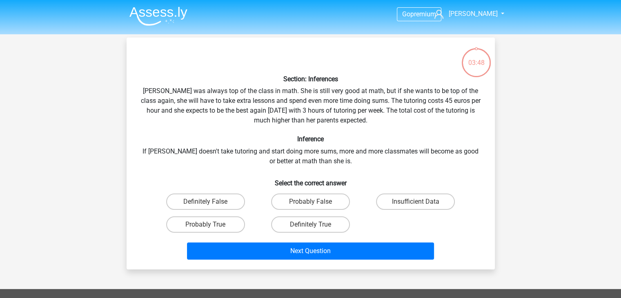
scroll to position [38, 0]
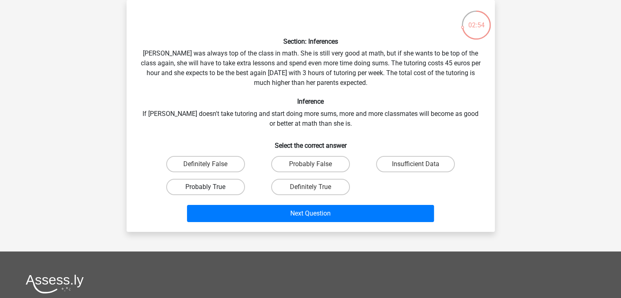
drag, startPoint x: 186, startPoint y: 186, endPoint x: 203, endPoint y: 184, distance: 17.0
click at [191, 185] on label "Probably True" at bounding box center [205, 187] width 79 height 16
click at [205, 187] on input "Probably True" at bounding box center [207, 189] width 5 height 5
radio input "true"
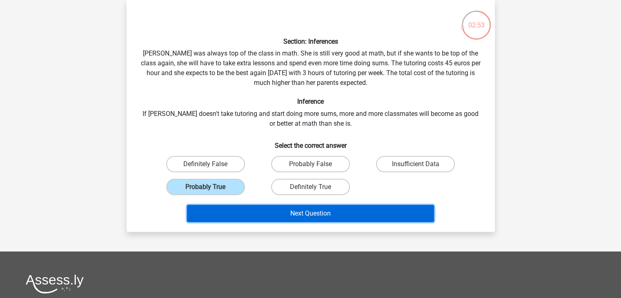
click at [224, 207] on button "Next Question" at bounding box center [310, 213] width 247 height 17
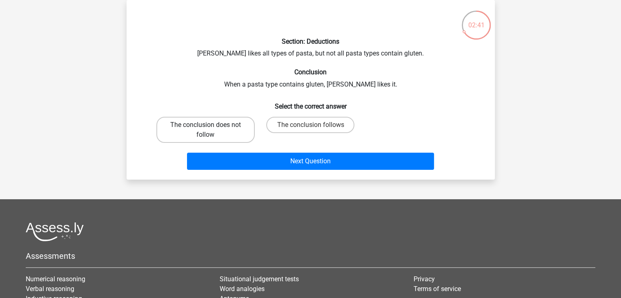
click at [226, 131] on label "The conclusion does not follow" at bounding box center [205, 130] width 98 height 26
click at [211, 130] on input "The conclusion does not follow" at bounding box center [207, 127] width 5 height 5
radio input "true"
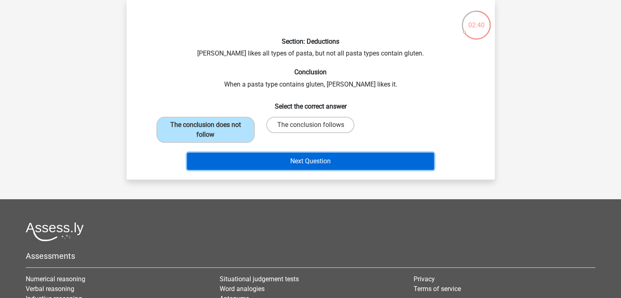
click at [265, 161] on button "Next Question" at bounding box center [310, 161] width 247 height 17
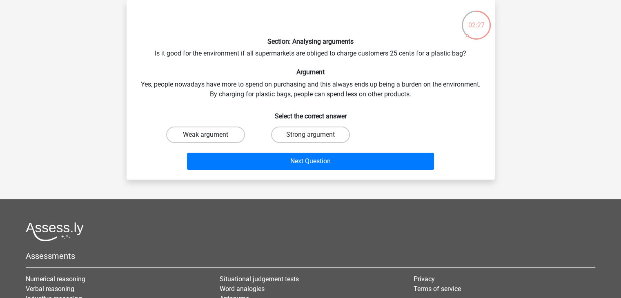
click at [225, 131] on label "Weak argument" at bounding box center [205, 135] width 79 height 16
click at [211, 135] on input "Weak argument" at bounding box center [207, 137] width 5 height 5
radio input "true"
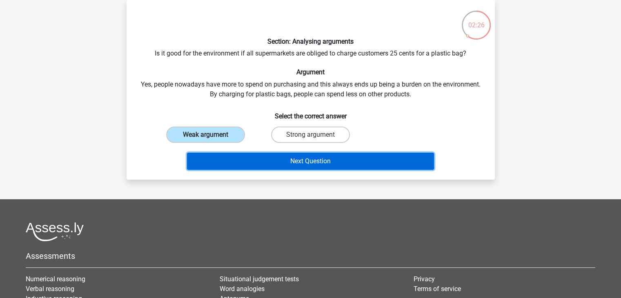
click at [268, 157] on button "Next Question" at bounding box center [310, 161] width 247 height 17
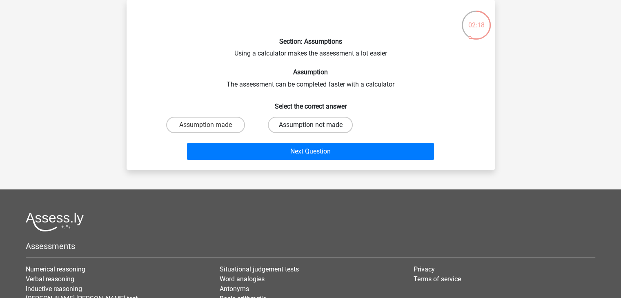
click at [284, 127] on label "Assumption not made" at bounding box center [310, 125] width 85 height 16
click at [310, 127] on input "Assumption not made" at bounding box center [312, 127] width 5 height 5
radio input "true"
click at [253, 142] on div "Next Question" at bounding box center [311, 149] width 342 height 27
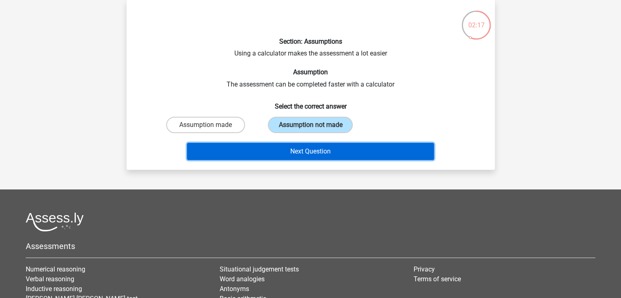
click at [243, 151] on button "Next Question" at bounding box center [310, 151] width 247 height 17
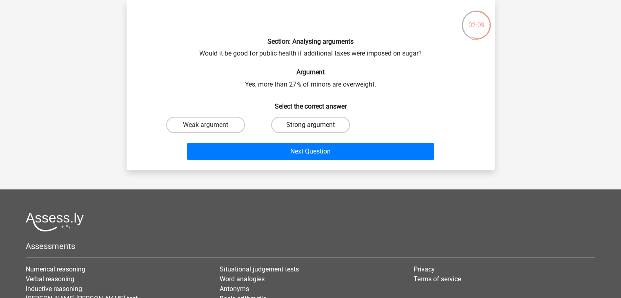
click at [283, 124] on label "Strong argument" at bounding box center [310, 125] width 79 height 16
click at [310, 125] on input "Strong argument" at bounding box center [312, 127] width 5 height 5
radio input "true"
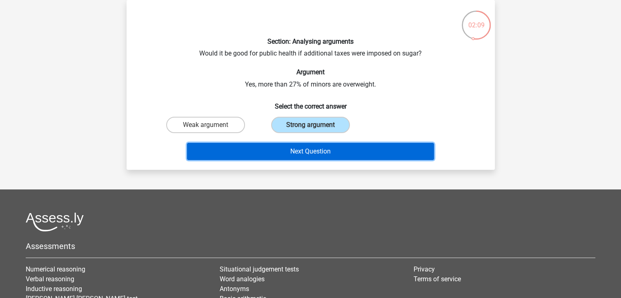
click at [253, 152] on button "Next Question" at bounding box center [310, 151] width 247 height 17
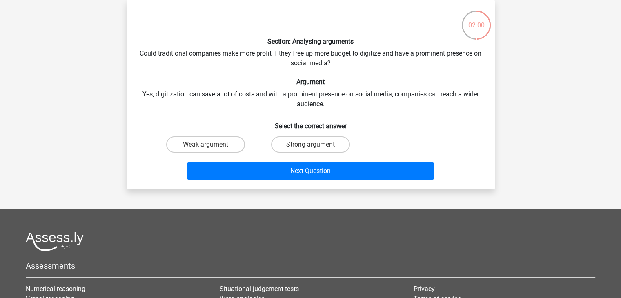
drag, startPoint x: 234, startPoint y: 144, endPoint x: 206, endPoint y: 145, distance: 27.4
click at [224, 145] on div "Weak argument Strong argument" at bounding box center [310, 144] width 315 height 23
click at [204, 145] on label "Weak argument" at bounding box center [205, 144] width 79 height 16
click at [205, 145] on input "Weak argument" at bounding box center [207, 146] width 5 height 5
radio input "true"
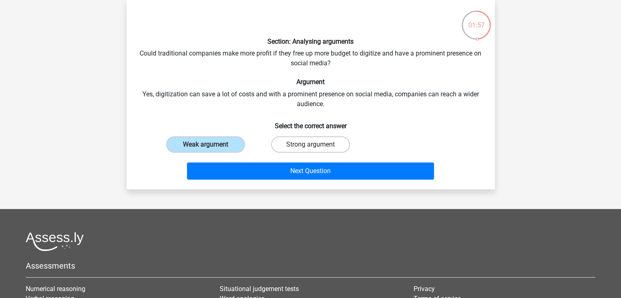
click at [315, 139] on label "Strong argument" at bounding box center [310, 144] width 79 height 16
click at [315, 144] on input "Strong argument" at bounding box center [312, 146] width 5 height 5
radio input "true"
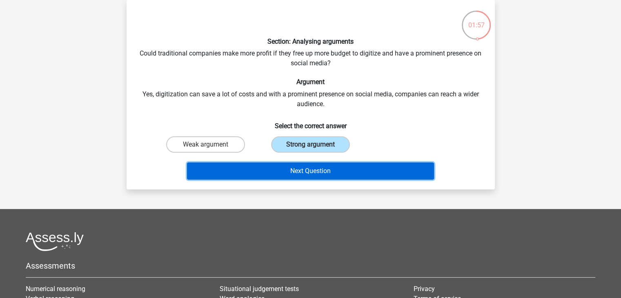
click at [253, 176] on button "Next Question" at bounding box center [310, 170] width 247 height 17
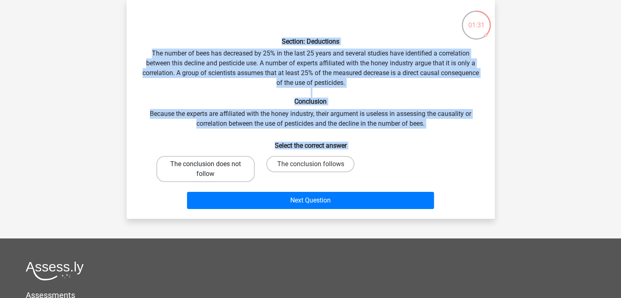
drag, startPoint x: 214, startPoint y: 166, endPoint x: 227, endPoint y: 180, distance: 19.1
click at [215, 167] on label "The conclusion does not follow" at bounding box center [205, 169] width 98 height 26
click at [211, 167] on input "The conclusion does not follow" at bounding box center [207, 166] width 5 height 5
radio input "true"
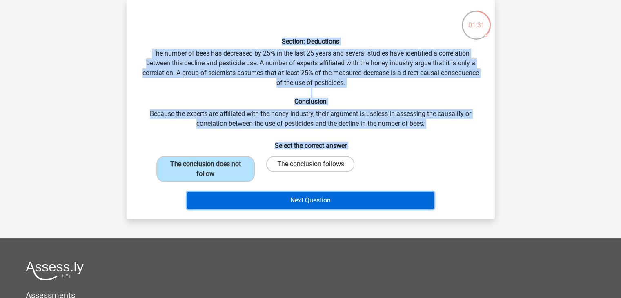
click at [247, 200] on button "Next Question" at bounding box center [310, 200] width 247 height 17
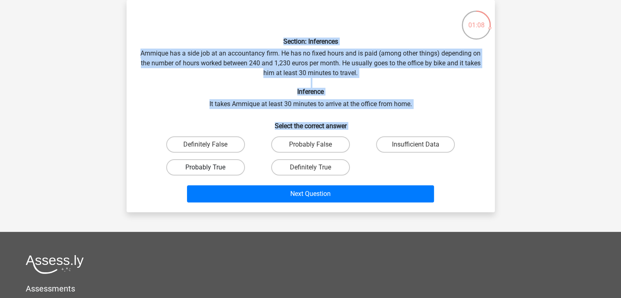
click at [226, 172] on label "Probably True" at bounding box center [205, 167] width 79 height 16
click at [211, 172] on input "Probably True" at bounding box center [207, 169] width 5 height 5
radio input "true"
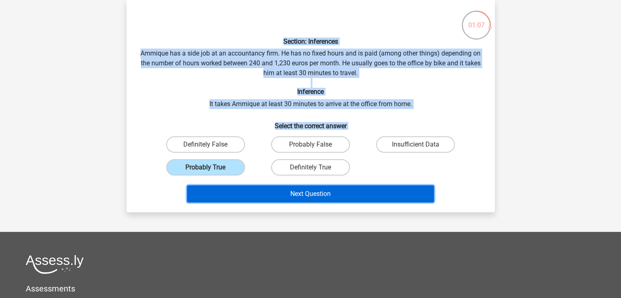
click at [240, 193] on button "Next Question" at bounding box center [310, 193] width 247 height 17
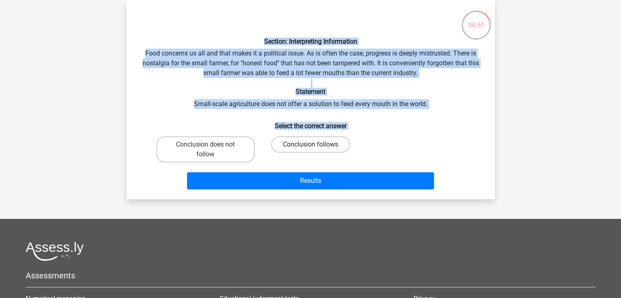
click at [290, 147] on label "Conclusion follows" at bounding box center [310, 144] width 79 height 16
click at [310, 147] on input "Conclusion follows" at bounding box center [312, 146] width 5 height 5
radio input "true"
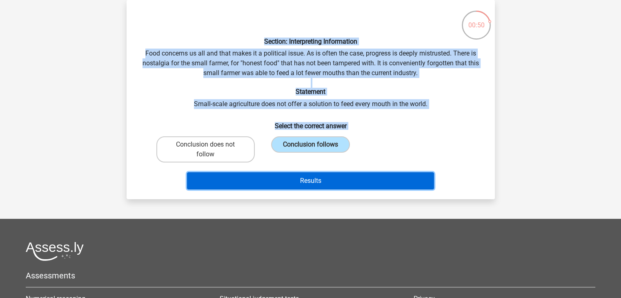
click at [253, 180] on button "Results" at bounding box center [310, 180] width 247 height 17
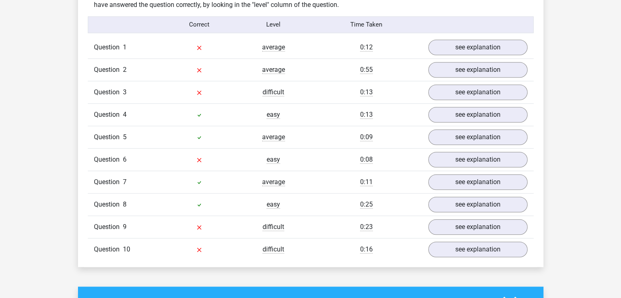
scroll to position [612, 0]
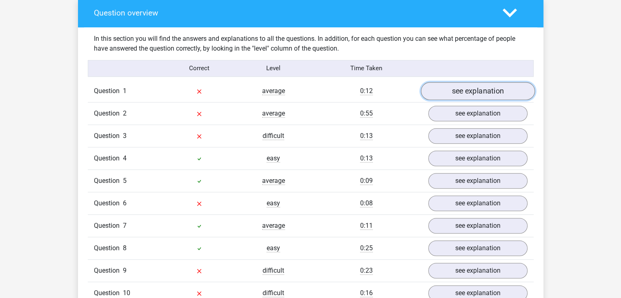
click at [506, 85] on link "see explanation" at bounding box center [477, 91] width 114 height 18
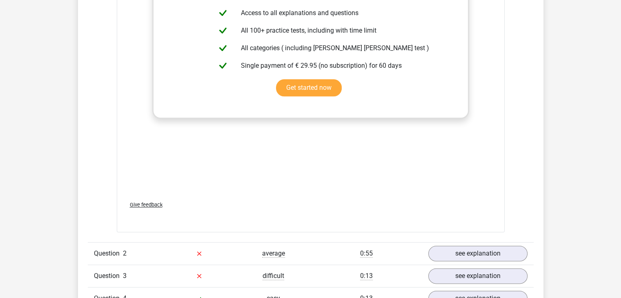
scroll to position [1061, 0]
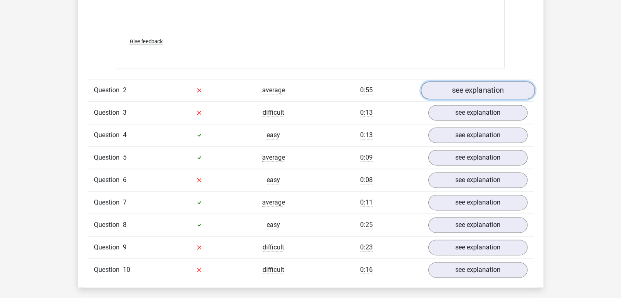
click at [444, 85] on link "see explanation" at bounding box center [477, 90] width 114 height 18
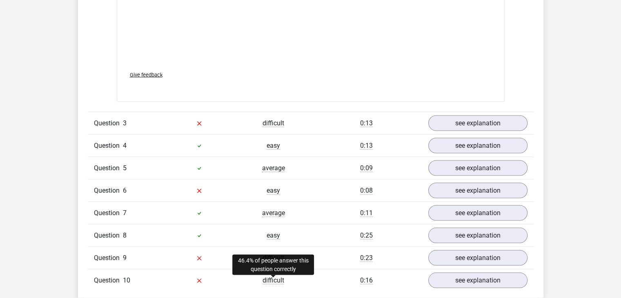
scroll to position [1592, 0]
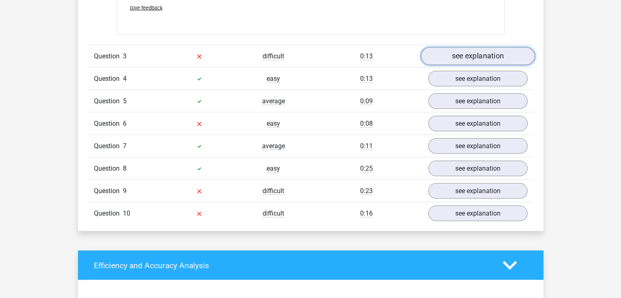
click at [486, 62] on link "see explanation" at bounding box center [477, 56] width 114 height 18
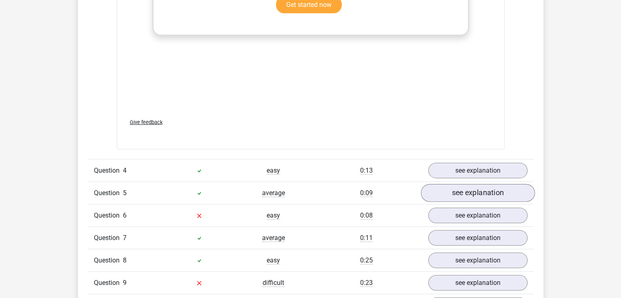
scroll to position [2000, 0]
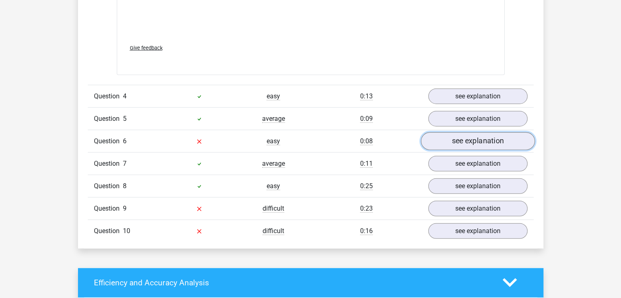
click at [464, 141] on link "see explanation" at bounding box center [477, 141] width 114 height 18
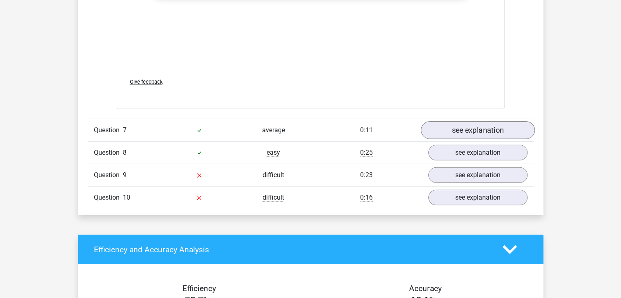
scroll to position [2530, 0]
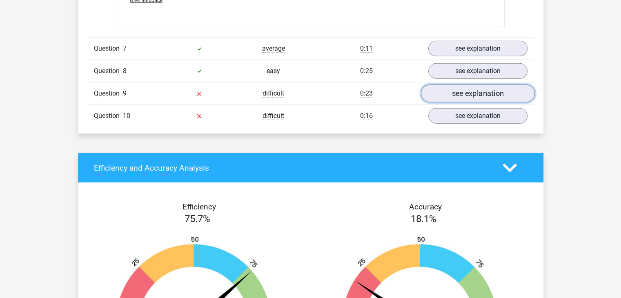
click at [459, 90] on link "see explanation" at bounding box center [477, 93] width 114 height 18
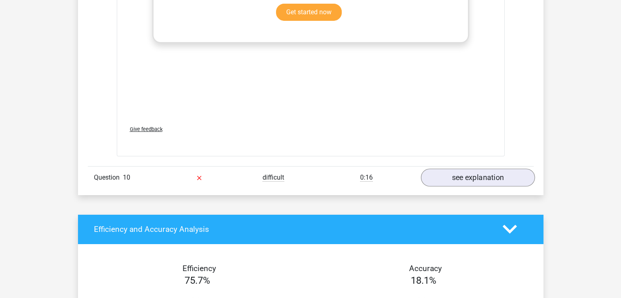
scroll to position [2938, 0]
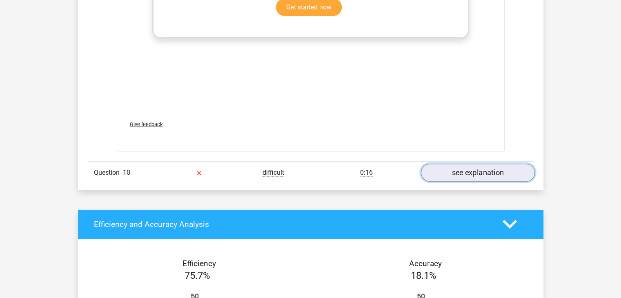
click at [472, 179] on link "see explanation" at bounding box center [477, 173] width 114 height 18
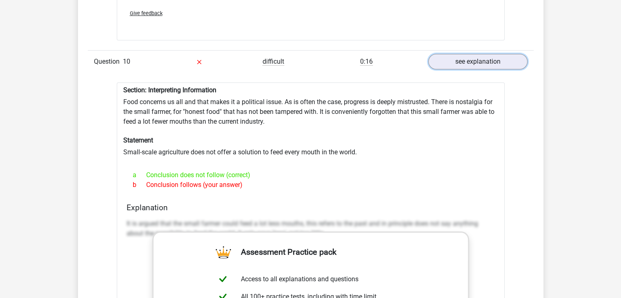
scroll to position [3061, 0]
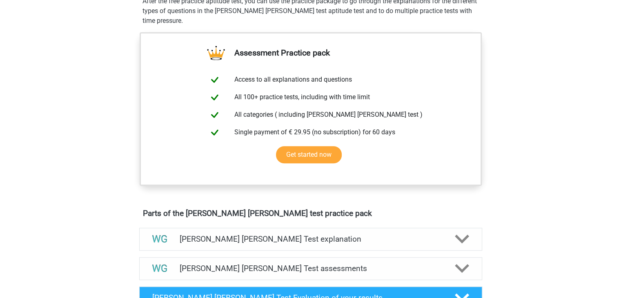
scroll to position [449, 0]
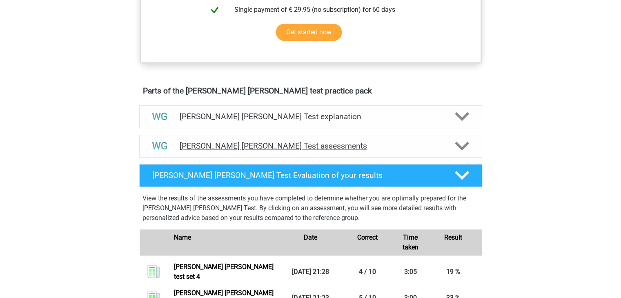
click at [460, 147] on polygon at bounding box center [462, 146] width 14 height 9
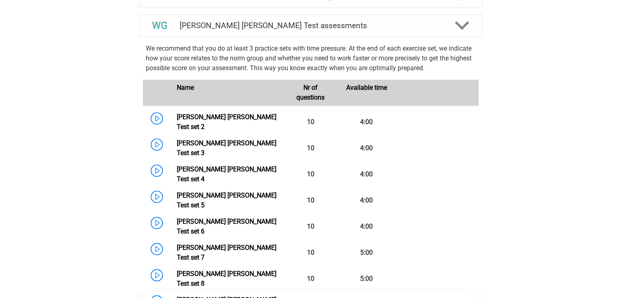
scroll to position [612, 0]
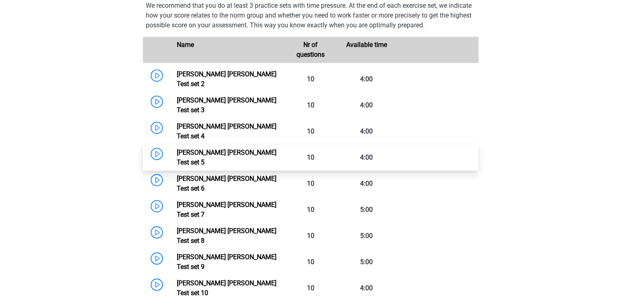
click at [191, 149] on link "[PERSON_NAME] [PERSON_NAME] Test set 5" at bounding box center [227, 158] width 100 height 18
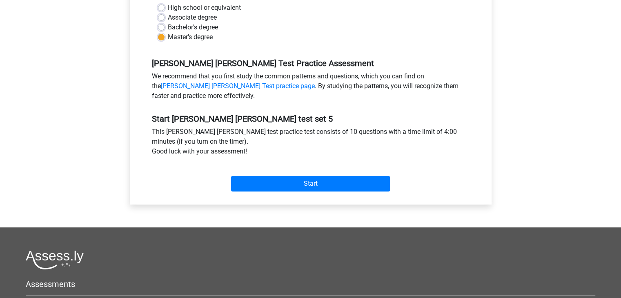
scroll to position [245, 0]
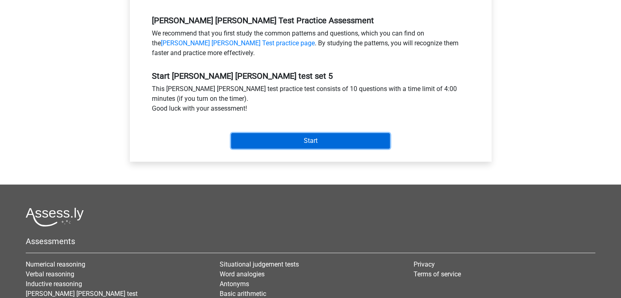
click at [377, 144] on input "Start" at bounding box center [310, 141] width 159 height 16
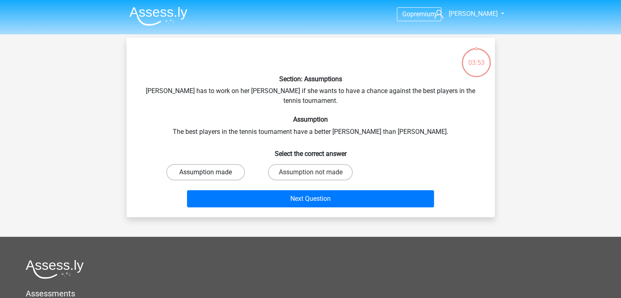
click at [233, 164] on label "Assumption made" at bounding box center [205, 172] width 79 height 16
click at [211, 172] on input "Assumption made" at bounding box center [207, 174] width 5 height 5
radio input "true"
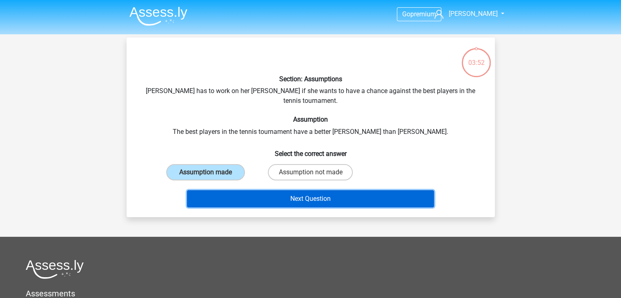
click at [264, 190] on button "Next Question" at bounding box center [310, 198] width 247 height 17
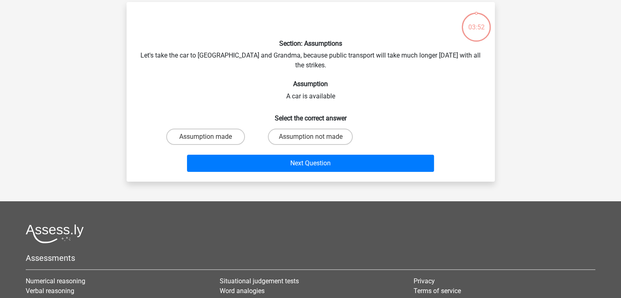
scroll to position [38, 0]
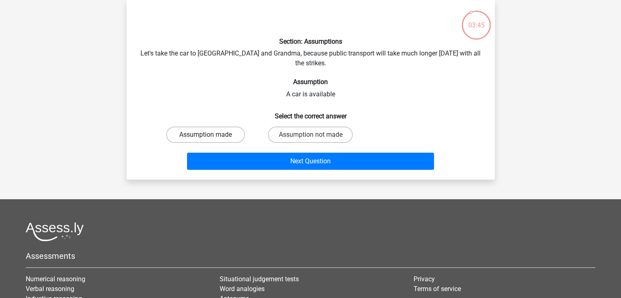
click at [217, 128] on label "Assumption made" at bounding box center [205, 135] width 79 height 16
click at [211, 135] on input "Assumption made" at bounding box center [207, 137] width 5 height 5
radio input "true"
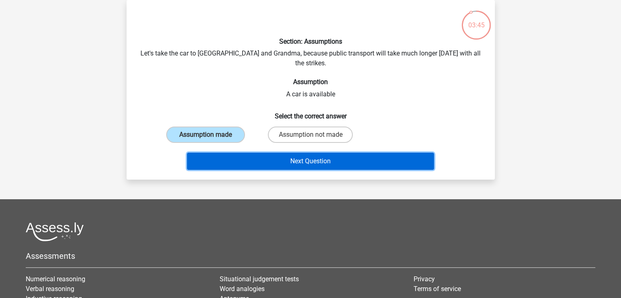
click at [222, 153] on button "Next Question" at bounding box center [310, 161] width 247 height 17
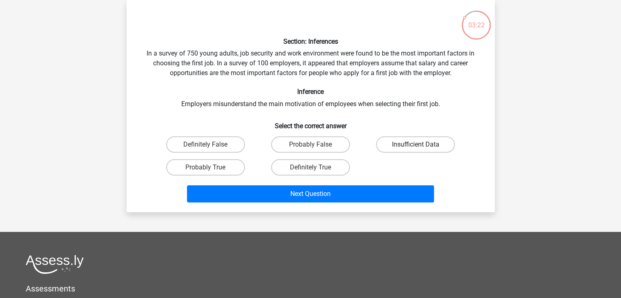
click at [412, 146] on label "Insufficient Data" at bounding box center [415, 144] width 79 height 16
click at [415, 146] on input "Insufficient Data" at bounding box center [417, 146] width 5 height 5
radio input "true"
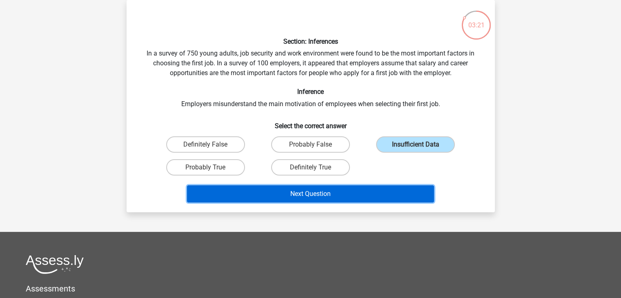
click at [334, 192] on button "Next Question" at bounding box center [310, 193] width 247 height 17
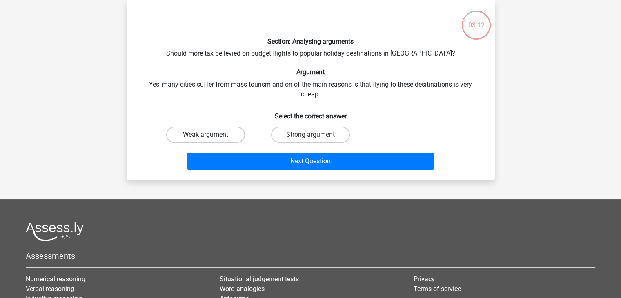
click at [193, 138] on label "Weak argument" at bounding box center [205, 135] width 79 height 16
click at [205, 138] on input "Weak argument" at bounding box center [207, 137] width 5 height 5
radio input "true"
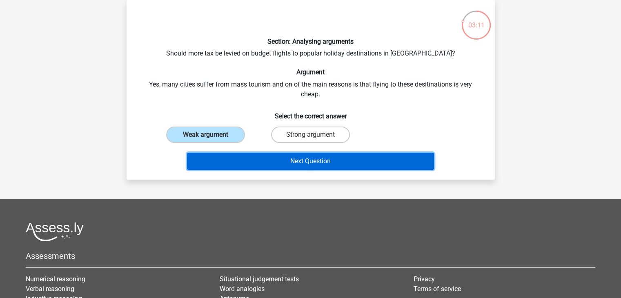
click at [214, 164] on button "Next Question" at bounding box center [310, 161] width 247 height 17
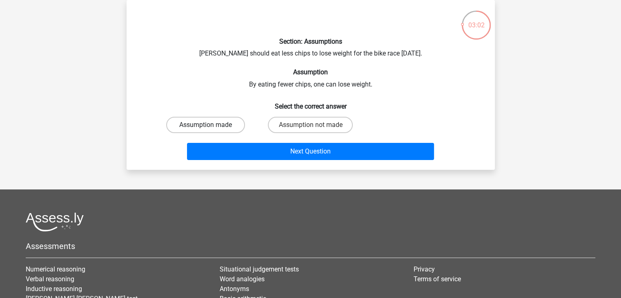
click at [197, 118] on label "Assumption made" at bounding box center [205, 125] width 79 height 16
click at [205, 125] on input "Assumption made" at bounding box center [207, 127] width 5 height 5
radio input "true"
click at [198, 118] on label "Assumption made" at bounding box center [205, 125] width 79 height 16
click at [205, 125] on input "Assumption made" at bounding box center [207, 127] width 5 height 5
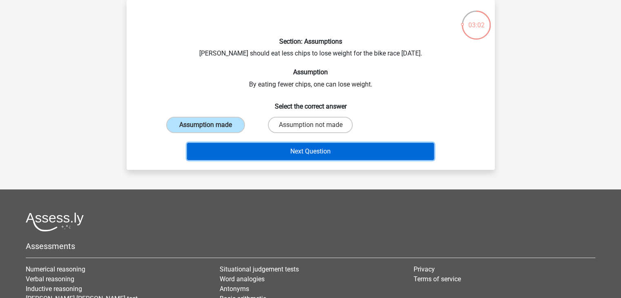
click at [229, 150] on button "Next Question" at bounding box center [310, 151] width 247 height 17
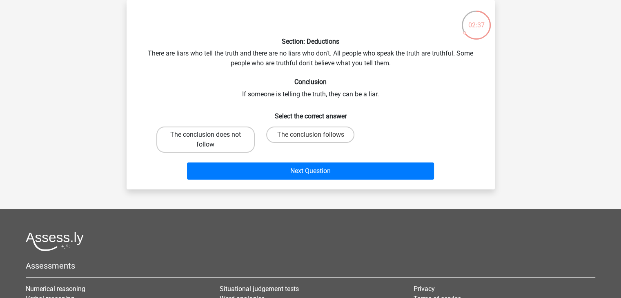
click at [244, 138] on label "The conclusion does not follow" at bounding box center [205, 140] width 98 height 26
click at [211, 138] on input "The conclusion does not follow" at bounding box center [207, 137] width 5 height 5
radio input "true"
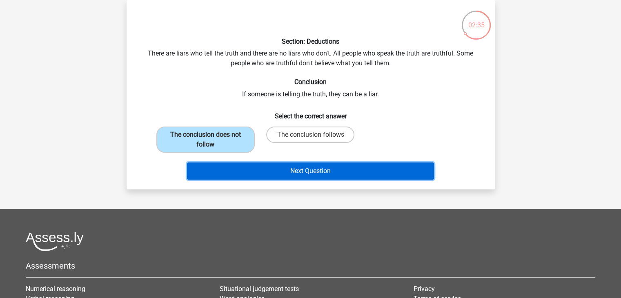
click at [266, 161] on div "Next Question" at bounding box center [311, 169] width 342 height 27
drag, startPoint x: 238, startPoint y: 163, endPoint x: 240, endPoint y: 149, distance: 14.0
click at [239, 160] on div "Next Question" at bounding box center [311, 169] width 342 height 27
click at [285, 170] on button "Next Question" at bounding box center [310, 170] width 247 height 17
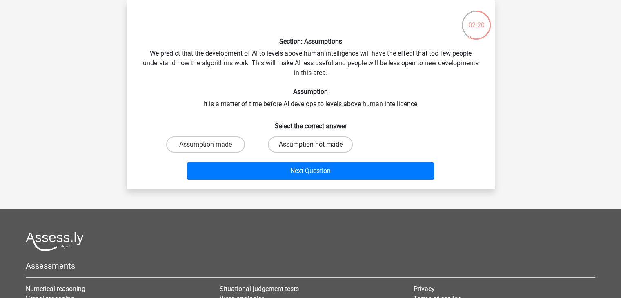
click at [307, 139] on label "Assumption not made" at bounding box center [310, 144] width 85 height 16
click at [310, 144] on input "Assumption not made" at bounding box center [312, 146] width 5 height 5
radio input "true"
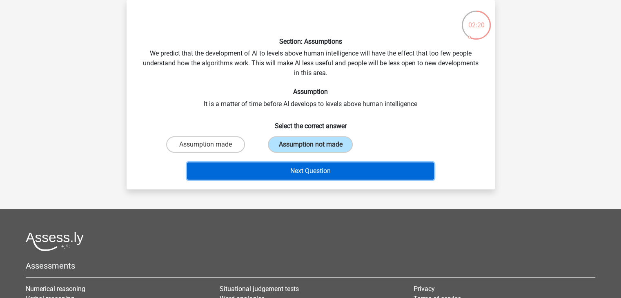
click at [258, 164] on button "Next Question" at bounding box center [310, 170] width 247 height 17
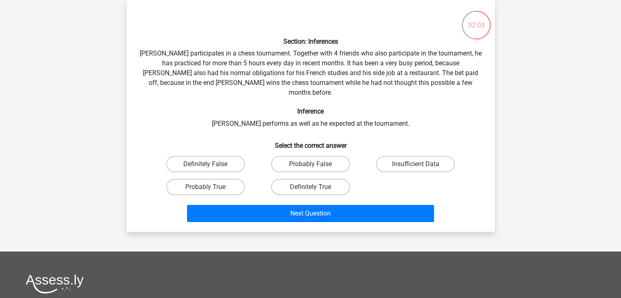
drag, startPoint x: 410, startPoint y: 82, endPoint x: 342, endPoint y: 128, distance: 81.4
drag, startPoint x: 342, startPoint y: 128, endPoint x: 556, endPoint y: 149, distance: 214.9
click at [556, 149] on div "Go premium Lou louizaa@hotmail.co.za" at bounding box center [310, 214] width 621 height 504
drag, startPoint x: 391, startPoint y: 157, endPoint x: 356, endPoint y: 163, distance: 35.2
click at [391, 157] on label "Insufficient Data" at bounding box center [415, 164] width 79 height 16
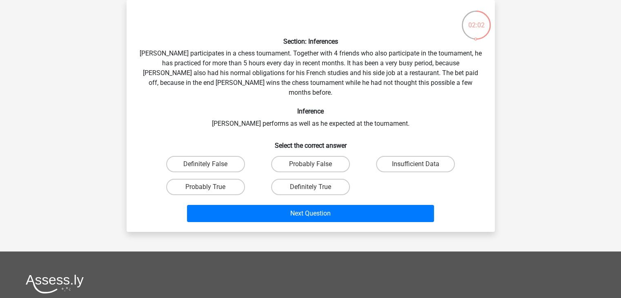
click at [415, 164] on input "Insufficient Data" at bounding box center [417, 166] width 5 height 5
radio input "true"
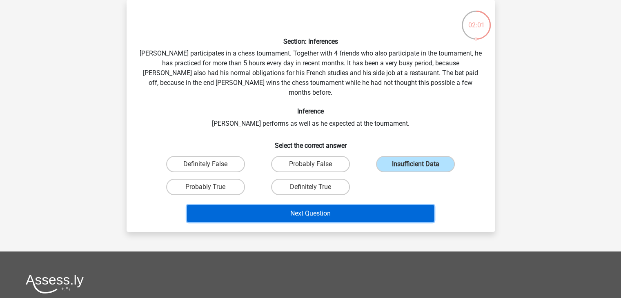
drag, startPoint x: 280, startPoint y: 203, endPoint x: 280, endPoint y: 198, distance: 4.9
click at [280, 205] on button "Next Question" at bounding box center [310, 213] width 247 height 17
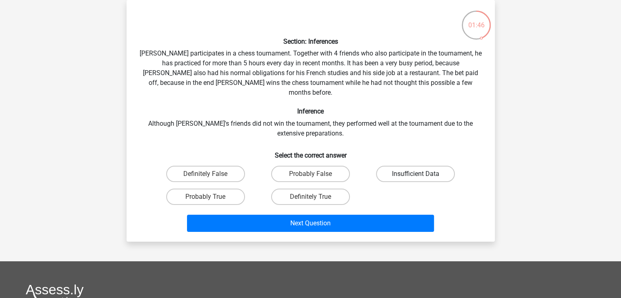
click at [433, 166] on label "Insufficient Data" at bounding box center [415, 174] width 79 height 16
click at [421, 174] on input "Insufficient Data" at bounding box center [417, 176] width 5 height 5
radio input "true"
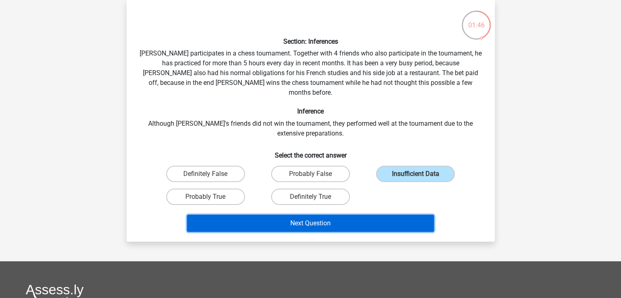
click at [353, 215] on button "Next Question" at bounding box center [310, 223] width 247 height 17
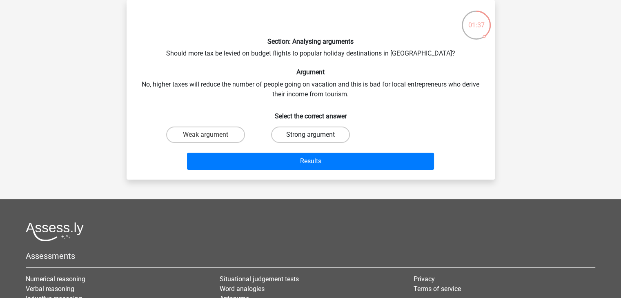
click at [305, 137] on label "Strong argument" at bounding box center [310, 135] width 79 height 16
click at [310, 137] on input "Strong argument" at bounding box center [312, 137] width 5 height 5
radio input "true"
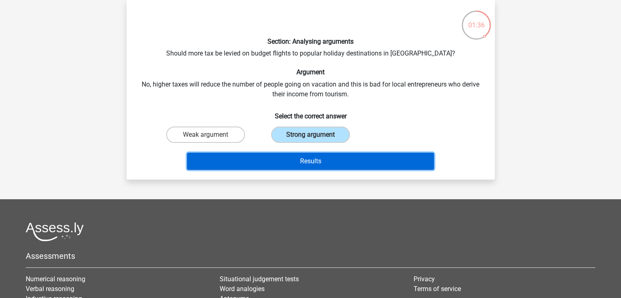
click at [260, 159] on button "Results" at bounding box center [310, 161] width 247 height 17
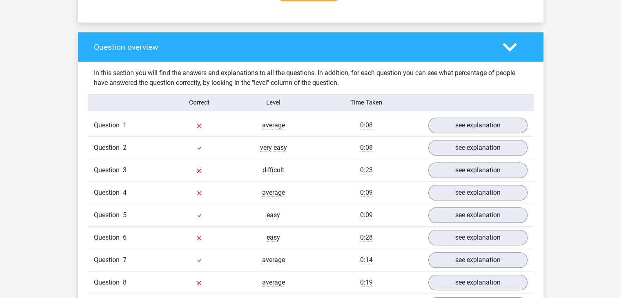
scroll to position [653, 0]
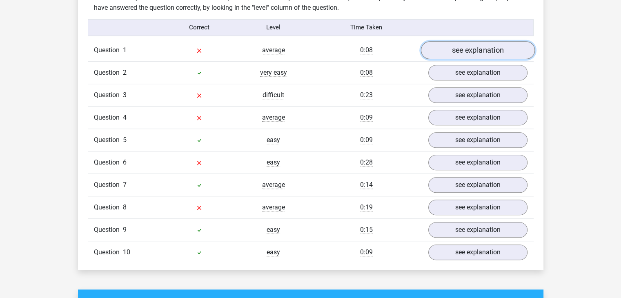
click at [484, 41] on link "see explanation" at bounding box center [477, 50] width 114 height 18
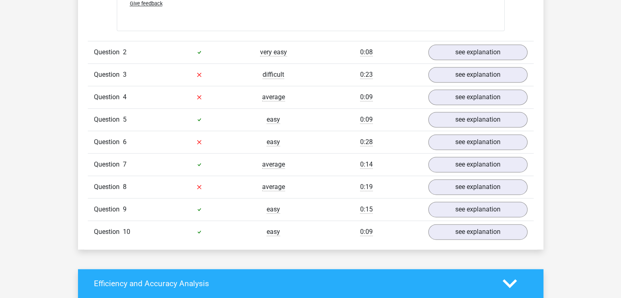
scroll to position [1102, 0]
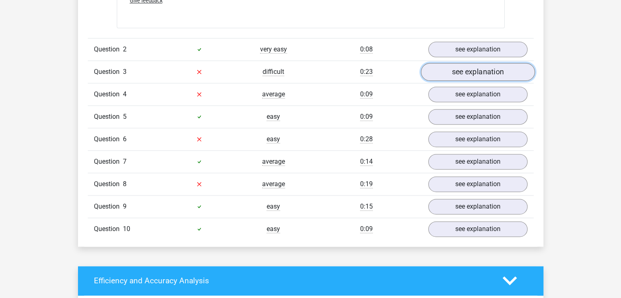
click at [480, 63] on link "see explanation" at bounding box center [477, 72] width 114 height 18
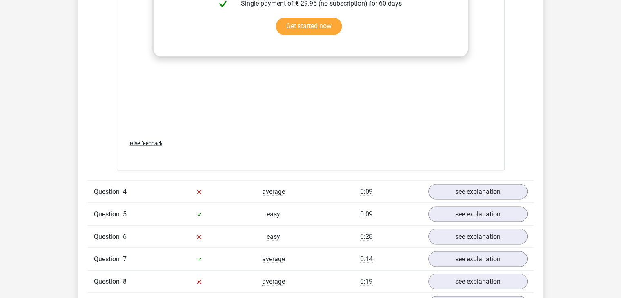
scroll to position [1592, 0]
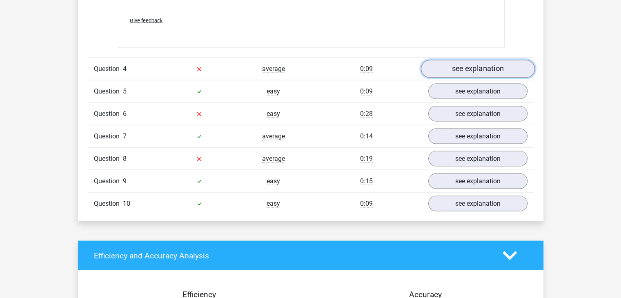
click at [471, 60] on link "see explanation" at bounding box center [477, 69] width 114 height 18
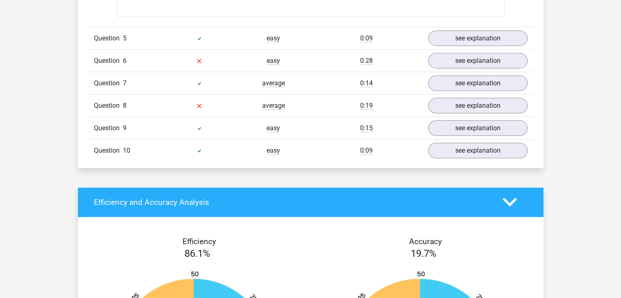
scroll to position [2081, 0]
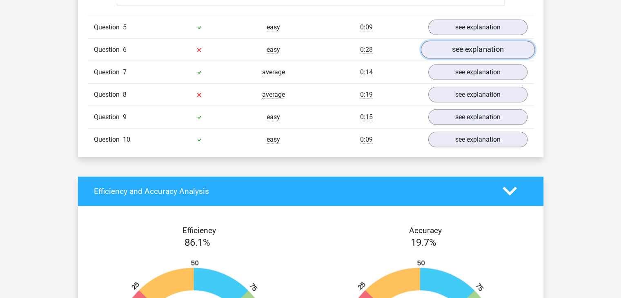
click at [472, 41] on link "see explanation" at bounding box center [477, 50] width 114 height 18
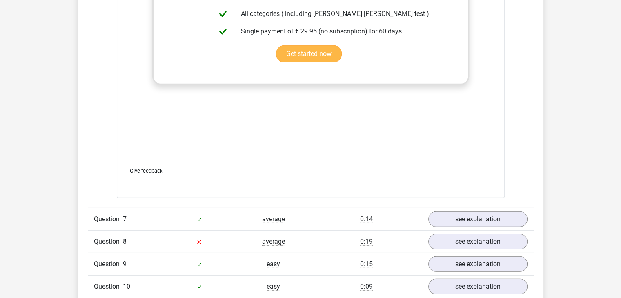
scroll to position [2408, 0]
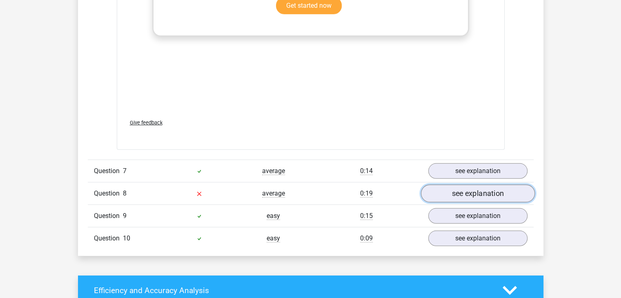
click at [489, 184] on link "see explanation" at bounding box center [477, 193] width 114 height 18
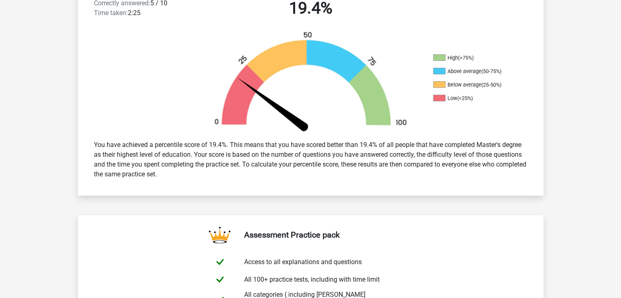
scroll to position [122, 0]
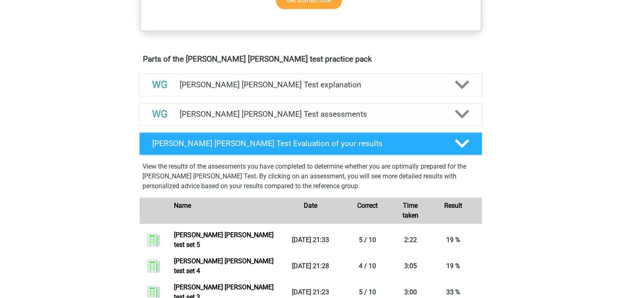
scroll to position [531, 0]
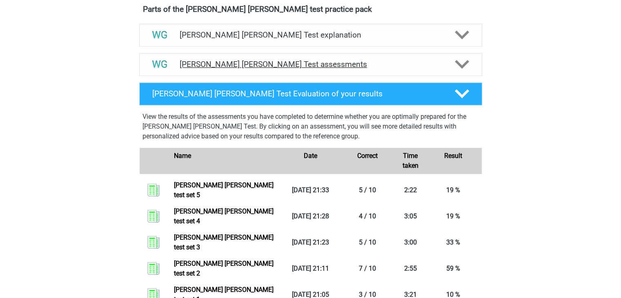
click at [469, 60] on div at bounding box center [460, 64] width 27 height 14
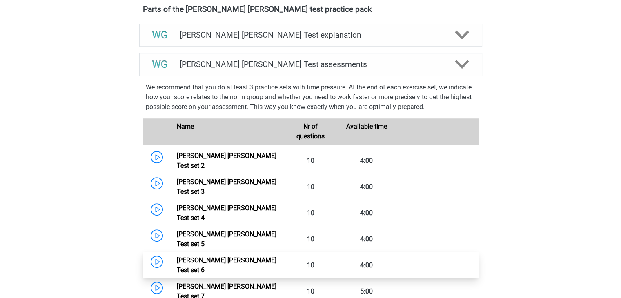
click at [224, 256] on link "[PERSON_NAME] [PERSON_NAME] Test set 6" at bounding box center [227, 265] width 100 height 18
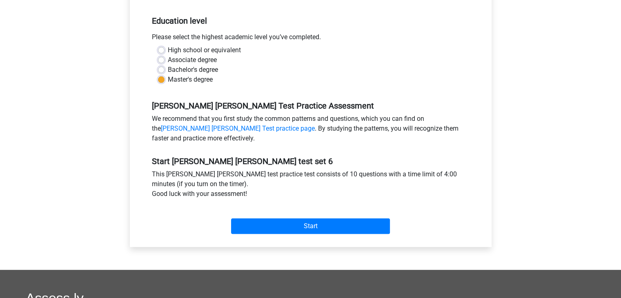
scroll to position [163, 0]
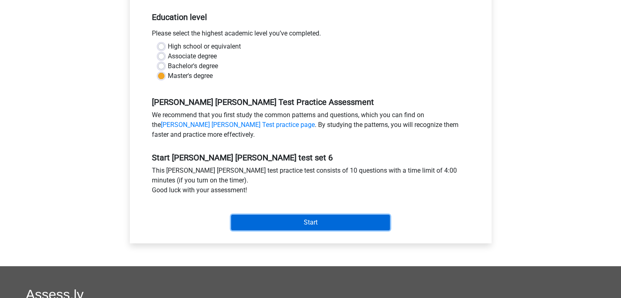
drag, startPoint x: 247, startPoint y: 218, endPoint x: 246, endPoint y: 222, distance: 4.1
click at [246, 221] on input "Start" at bounding box center [310, 223] width 159 height 16
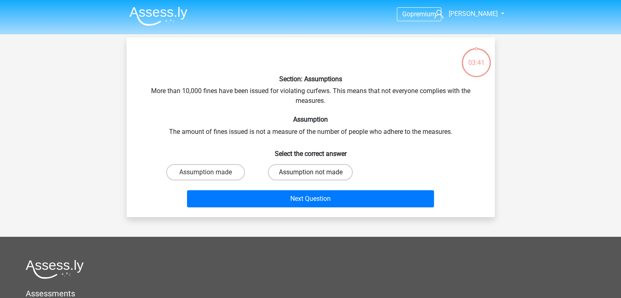
click at [309, 171] on label "Assumption not made" at bounding box center [310, 172] width 85 height 16
click at [310, 172] on input "Assumption not made" at bounding box center [312, 174] width 5 height 5
radio input "true"
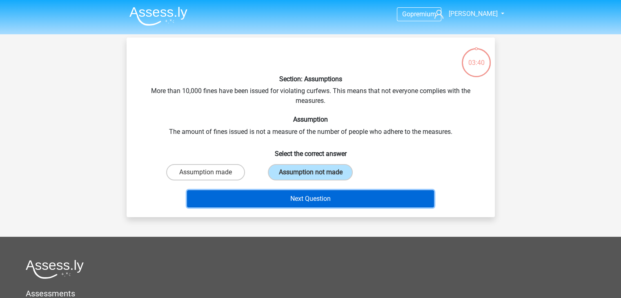
click at [224, 203] on button "Next Question" at bounding box center [310, 198] width 247 height 17
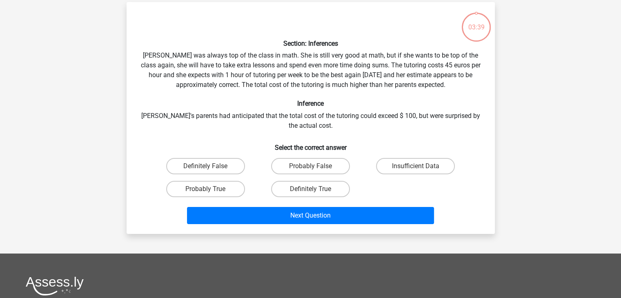
scroll to position [38, 0]
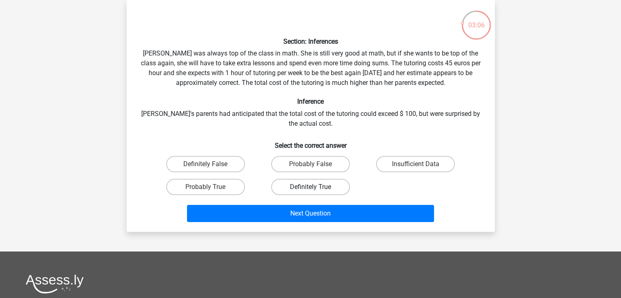
click at [295, 183] on label "Definitely True" at bounding box center [310, 187] width 79 height 16
click at [310, 187] on input "Definitely True" at bounding box center [312, 189] width 5 height 5
radio input "true"
click at [210, 203] on div "Next Question" at bounding box center [311, 211] width 342 height 27
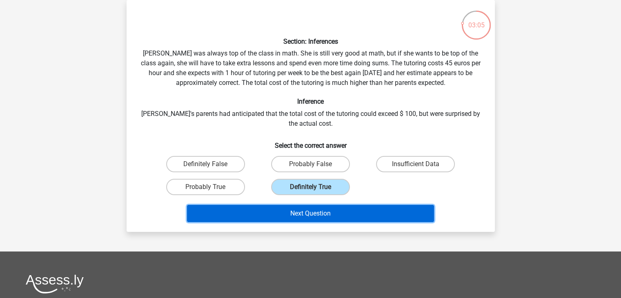
click at [192, 213] on button "Next Question" at bounding box center [310, 213] width 247 height 17
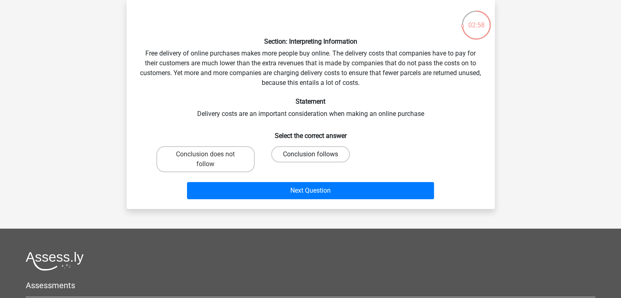
click at [297, 152] on label "Conclusion follows" at bounding box center [310, 154] width 79 height 16
click at [310, 154] on input "Conclusion follows" at bounding box center [312, 156] width 5 height 5
radio input "true"
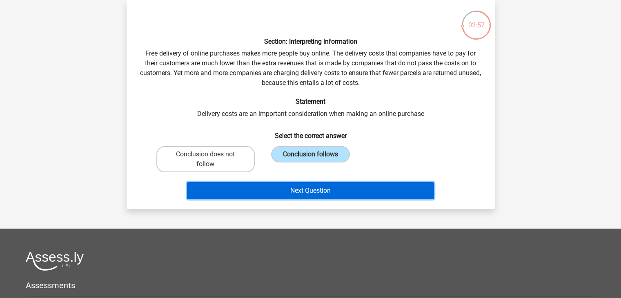
drag, startPoint x: 265, startPoint y: 184, endPoint x: 264, endPoint y: 178, distance: 5.4
click at [268, 184] on button "Next Question" at bounding box center [310, 190] width 247 height 17
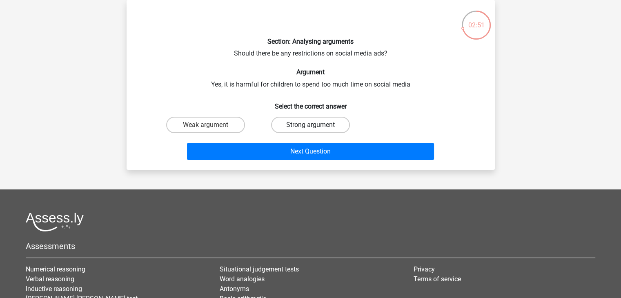
click at [306, 119] on label "Strong argument" at bounding box center [310, 125] width 79 height 16
click at [310, 125] on input "Strong argument" at bounding box center [312, 127] width 5 height 5
radio input "true"
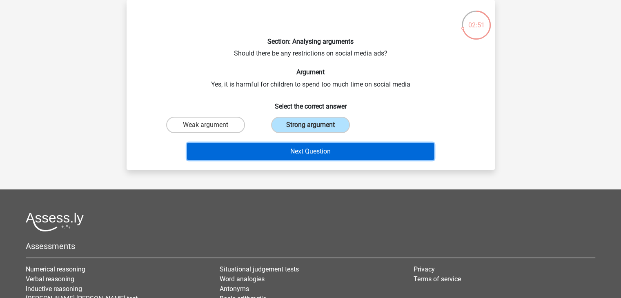
click at [231, 147] on button "Next Question" at bounding box center [310, 151] width 247 height 17
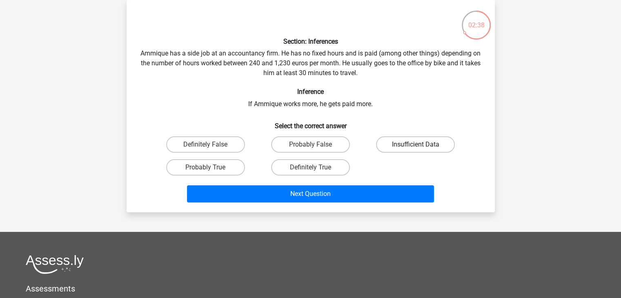
click at [412, 149] on label "Insufficient Data" at bounding box center [415, 144] width 79 height 16
click at [415, 149] on input "Insufficient Data" at bounding box center [417, 146] width 5 height 5
radio input "true"
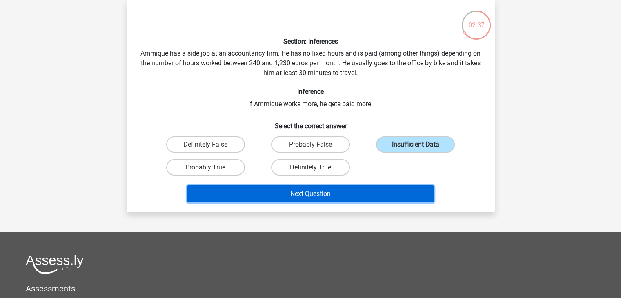
click at [309, 191] on button "Next Question" at bounding box center [310, 193] width 247 height 17
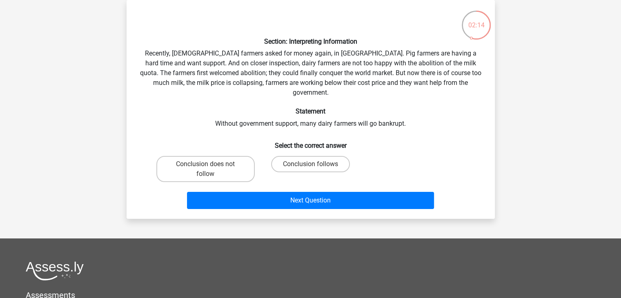
drag, startPoint x: 335, startPoint y: 149, endPoint x: 319, endPoint y: 163, distance: 21.5
click at [337, 156] on label "Conclusion follows" at bounding box center [310, 164] width 79 height 16
click at [315, 164] on input "Conclusion follows" at bounding box center [312, 166] width 5 height 5
radio input "true"
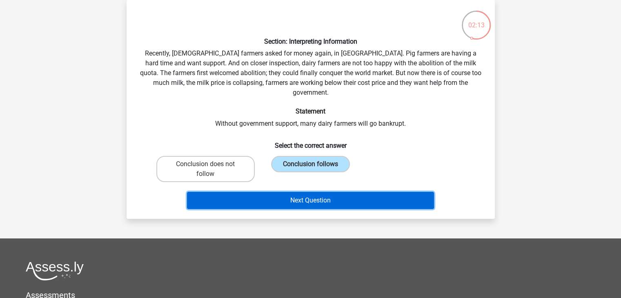
click at [325, 192] on button "Next Question" at bounding box center [310, 200] width 247 height 17
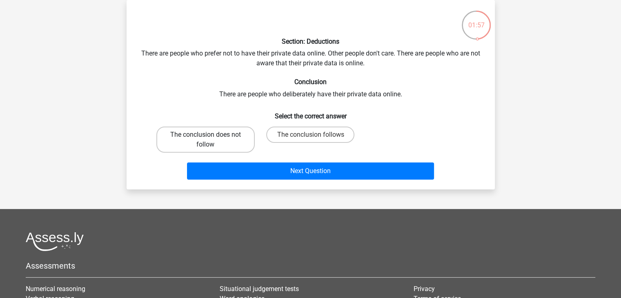
click at [228, 142] on label "The conclusion does not follow" at bounding box center [205, 140] width 98 height 26
click at [211, 140] on input "The conclusion does not follow" at bounding box center [207, 137] width 5 height 5
radio input "true"
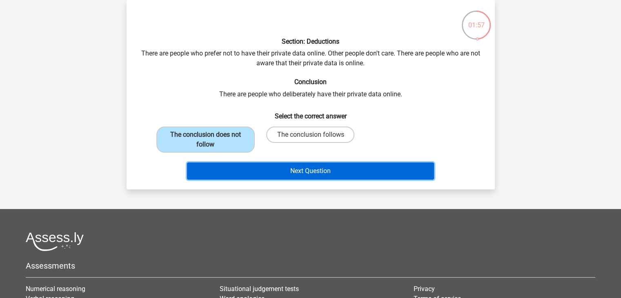
click at [247, 164] on button "Next Question" at bounding box center [310, 170] width 247 height 17
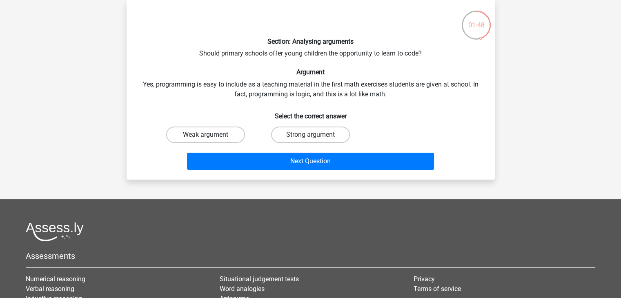
click at [210, 134] on label "Weak argument" at bounding box center [205, 135] width 79 height 16
click at [210, 135] on input "Weak argument" at bounding box center [207, 137] width 5 height 5
radio input "true"
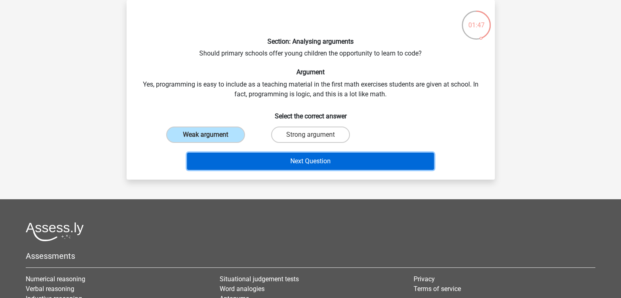
click at [260, 165] on button "Next Question" at bounding box center [310, 161] width 247 height 17
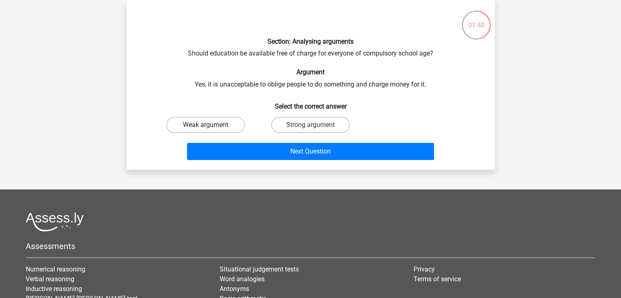
click at [219, 128] on label "Weak argument" at bounding box center [205, 125] width 79 height 16
click at [211, 128] on input "Weak argument" at bounding box center [207, 127] width 5 height 5
radio input "true"
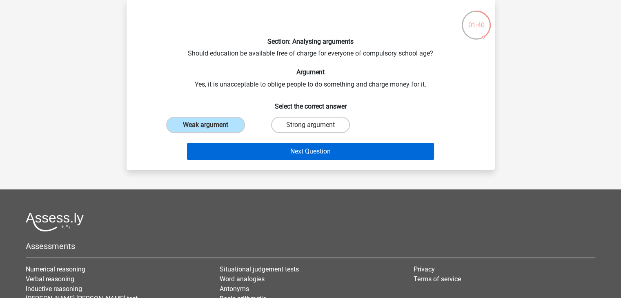
drag, startPoint x: 224, startPoint y: 140, endPoint x: 220, endPoint y: 142, distance: 4.6
click at [224, 142] on div "Next Question" at bounding box center [311, 149] width 342 height 27
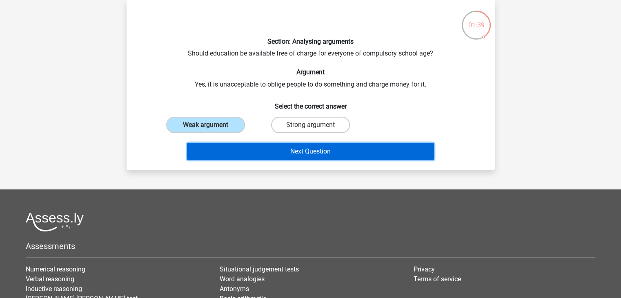
click at [217, 152] on button "Next Question" at bounding box center [310, 151] width 247 height 17
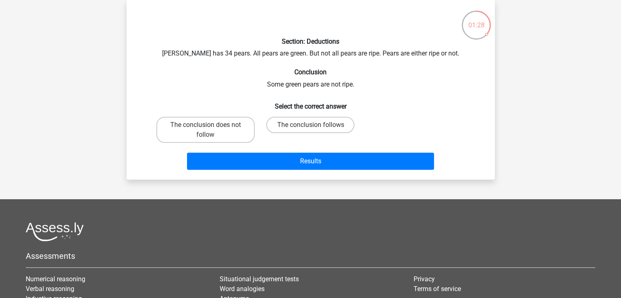
click at [281, 116] on div "The conclusion follows" at bounding box center [310, 129] width 105 height 33
click at [325, 123] on label "The conclusion follows" at bounding box center [310, 125] width 88 height 16
click at [315, 125] on input "The conclusion follows" at bounding box center [312, 127] width 5 height 5
radio input "true"
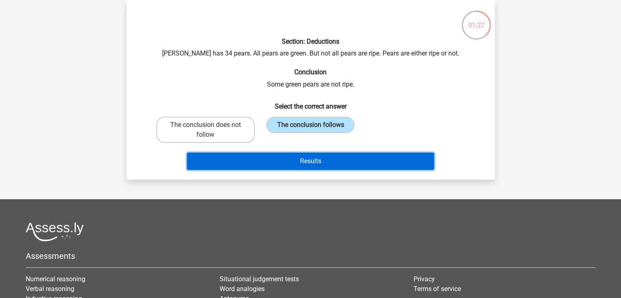
click at [229, 160] on button "Results" at bounding box center [310, 161] width 247 height 17
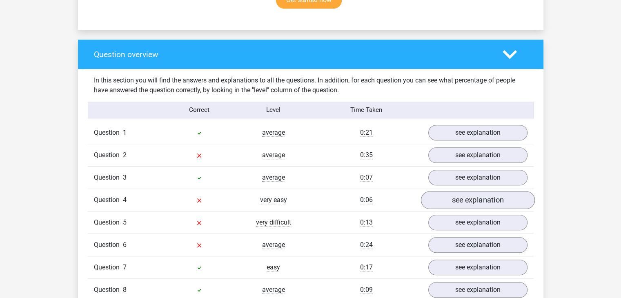
scroll to position [571, 0]
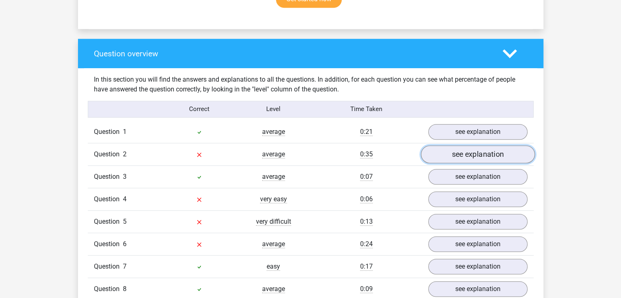
click at [450, 152] on link "see explanation" at bounding box center [477, 154] width 114 height 18
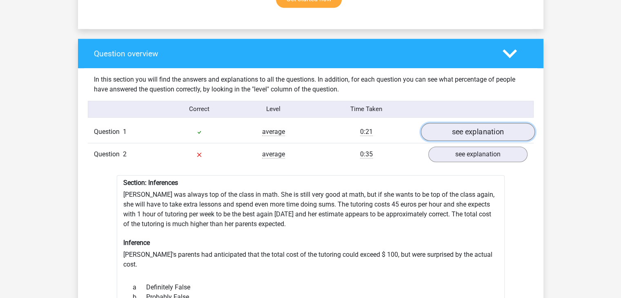
click at [456, 132] on link "see explanation" at bounding box center [477, 132] width 114 height 18
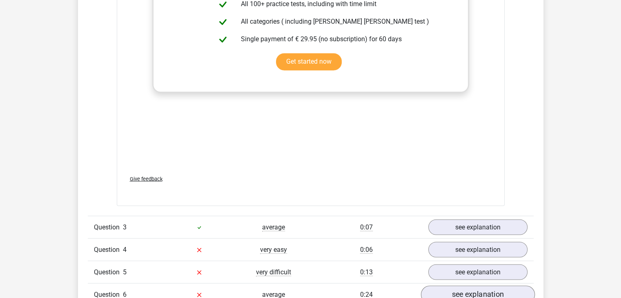
scroll to position [1510, 0]
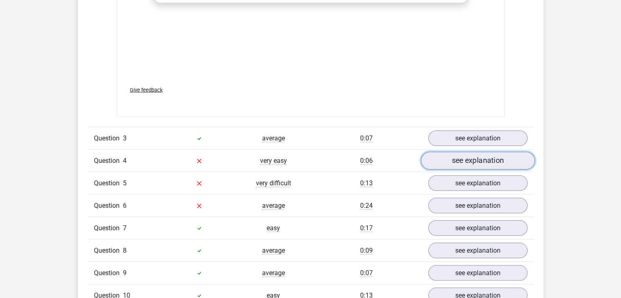
click at [448, 151] on link "see explanation" at bounding box center [477, 160] width 114 height 18
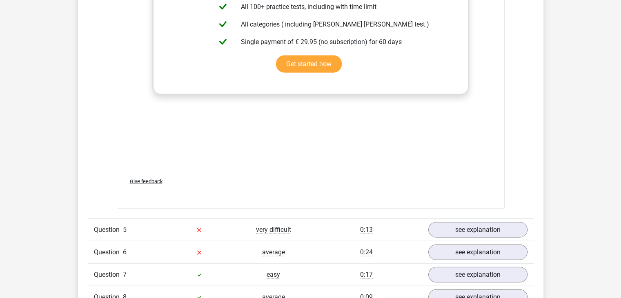
scroll to position [1959, 0]
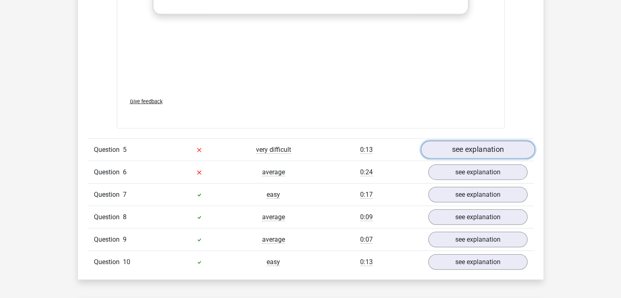
click at [459, 141] on link "see explanation" at bounding box center [477, 150] width 114 height 18
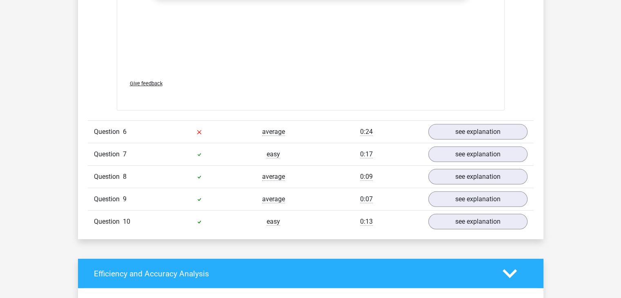
scroll to position [2530, 0]
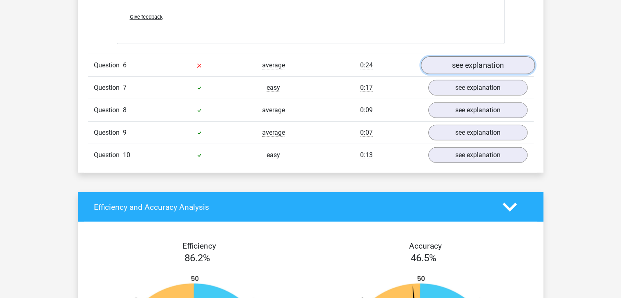
click at [492, 56] on link "see explanation" at bounding box center [477, 65] width 114 height 18
